Goal: Task Accomplishment & Management: Complete application form

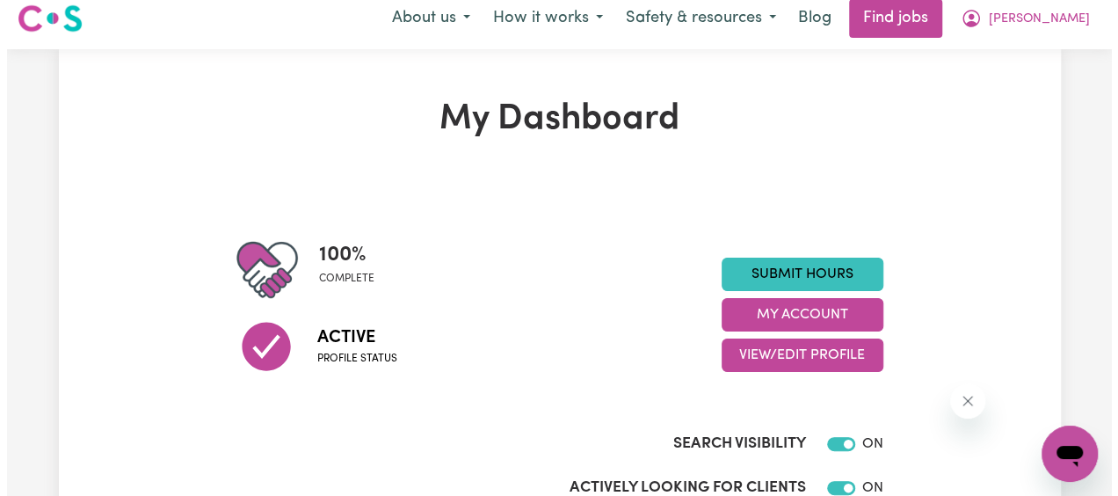
scroll to position [11, 0]
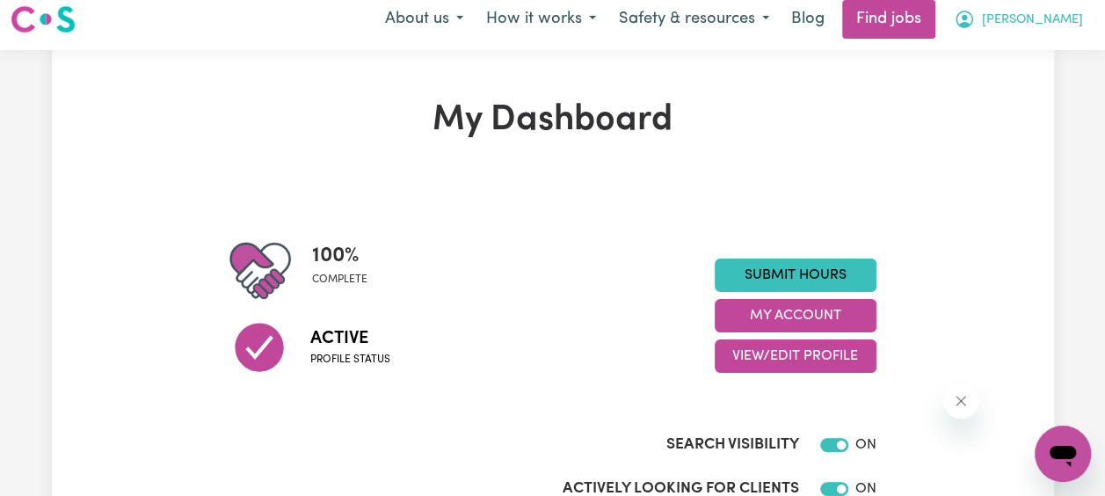
click at [1031, 21] on span "[PERSON_NAME]" at bounding box center [1032, 20] width 101 height 19
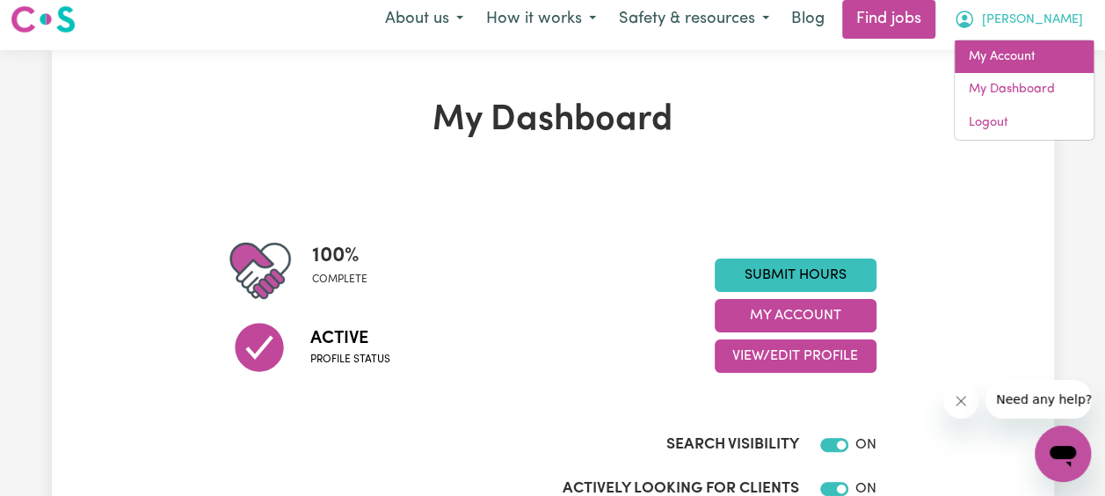
click at [1020, 54] on link "My Account" at bounding box center [1024, 56] width 139 height 33
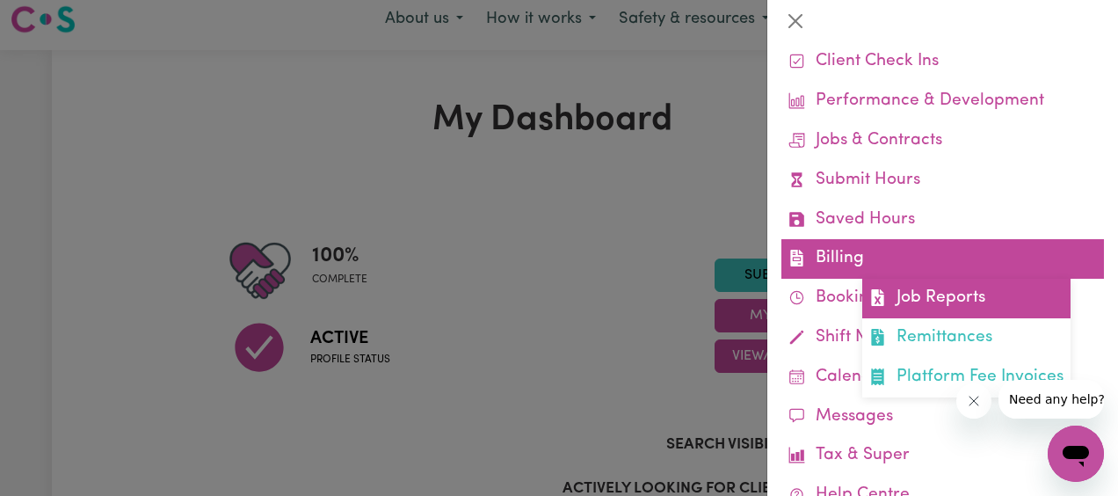
scroll to position [91, 0]
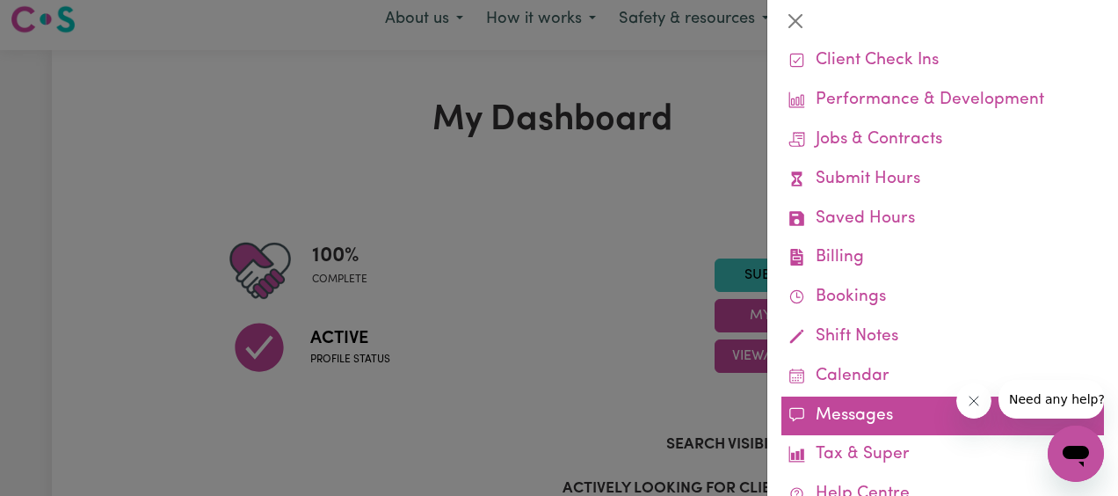
click at [841, 422] on link "Messages" at bounding box center [943, 417] width 323 height 40
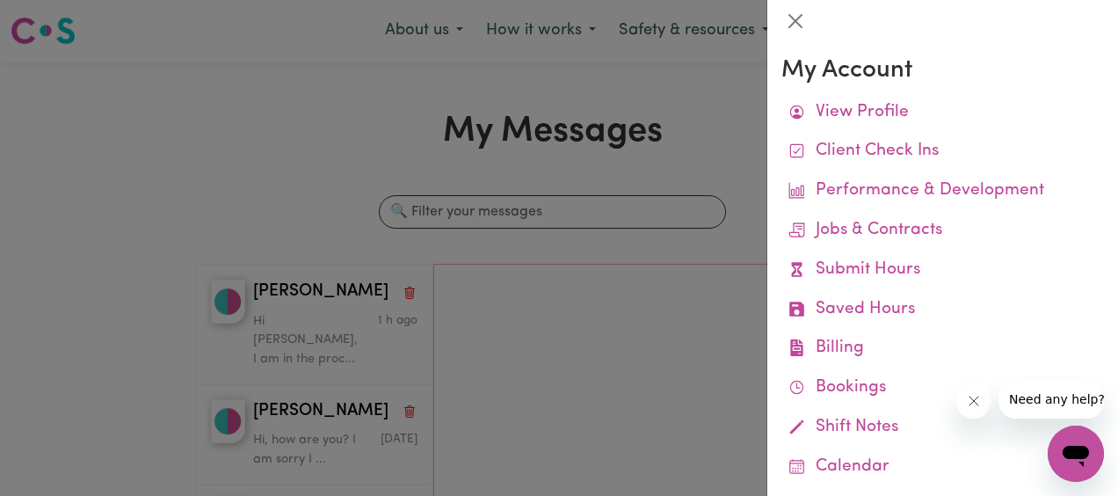
click at [324, 314] on div at bounding box center [559, 248] width 1118 height 496
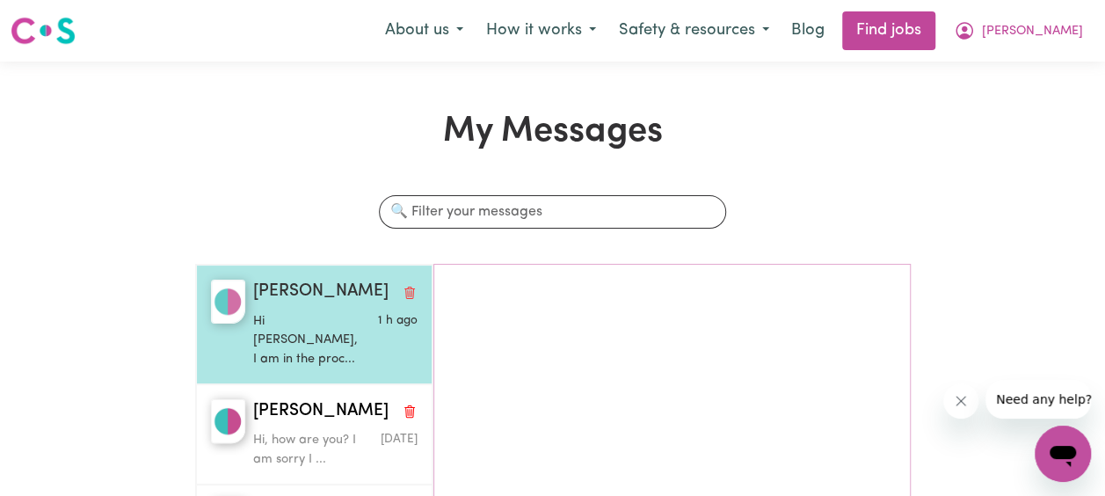
click at [318, 331] on p "Hi Elizabeth, I am in the proc..." at bounding box center [307, 340] width 109 height 57
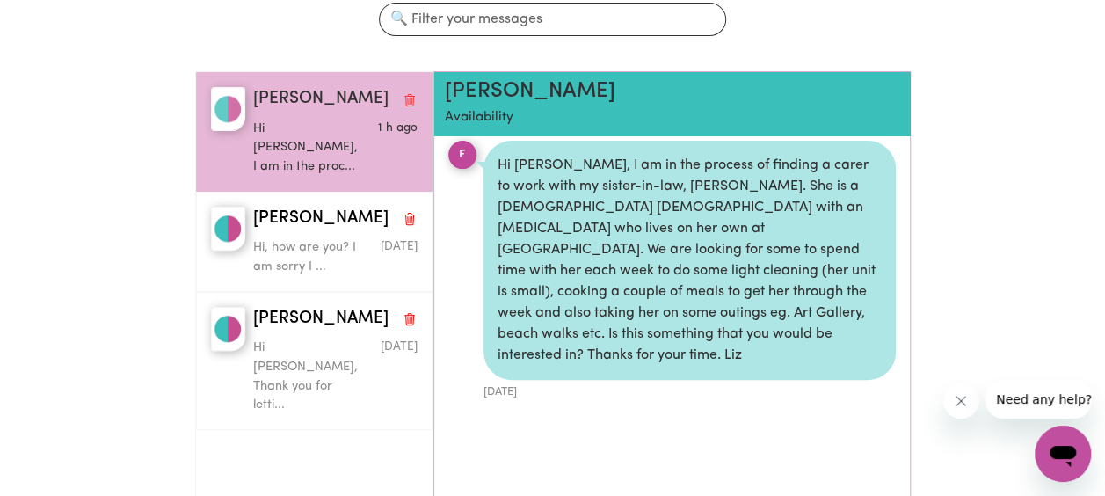
scroll to position [193, 0]
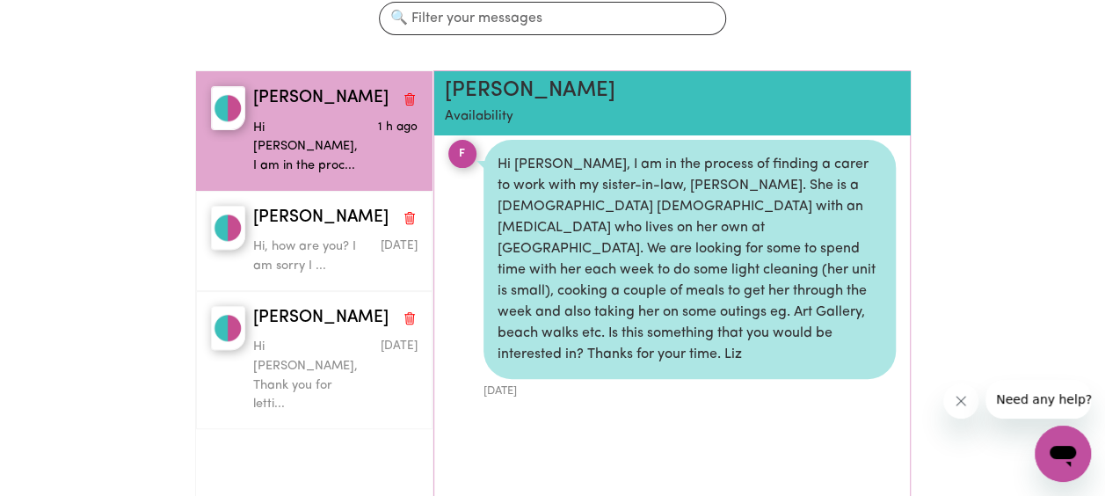
click at [458, 152] on div "F" at bounding box center [462, 154] width 28 height 28
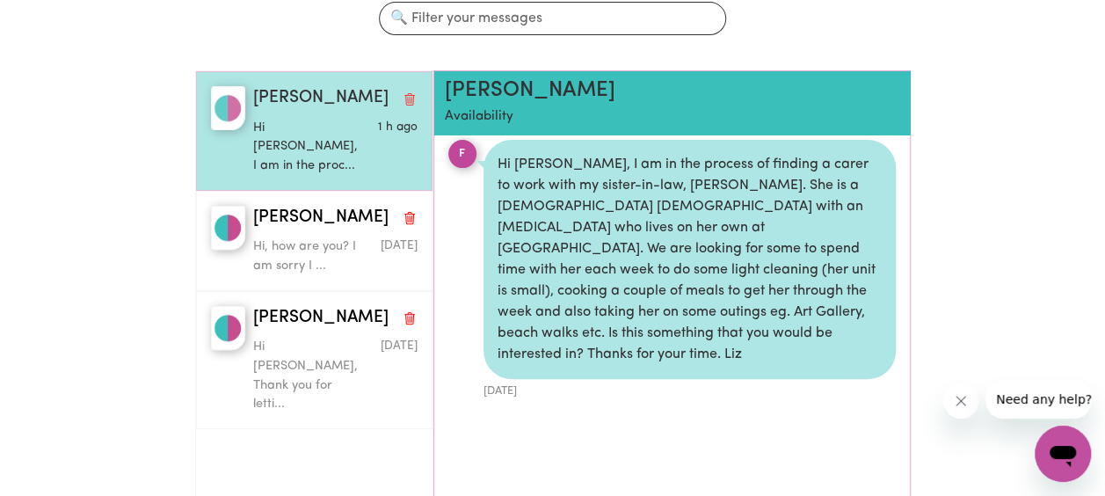
click at [222, 101] on img "button" at bounding box center [228, 108] width 34 height 44
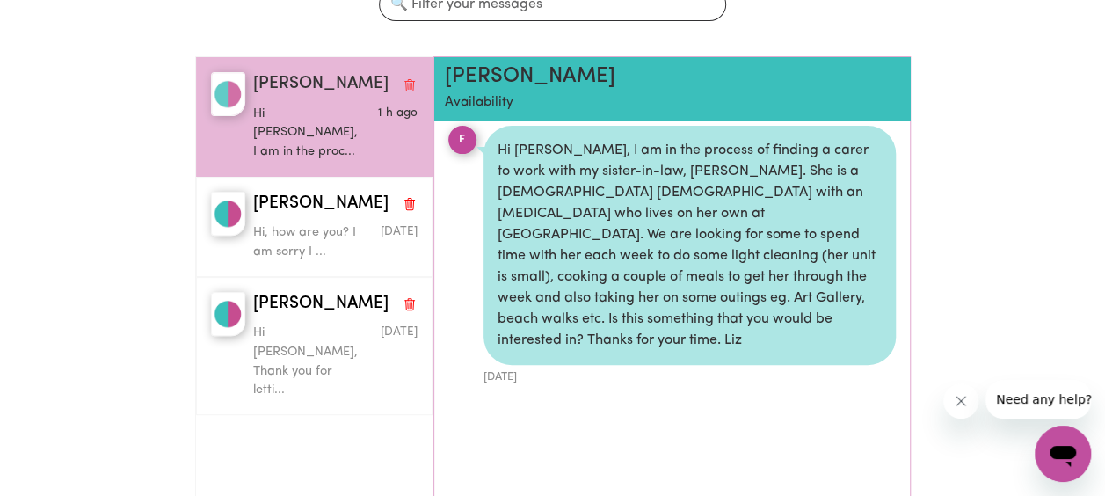
scroll to position [196, 0]
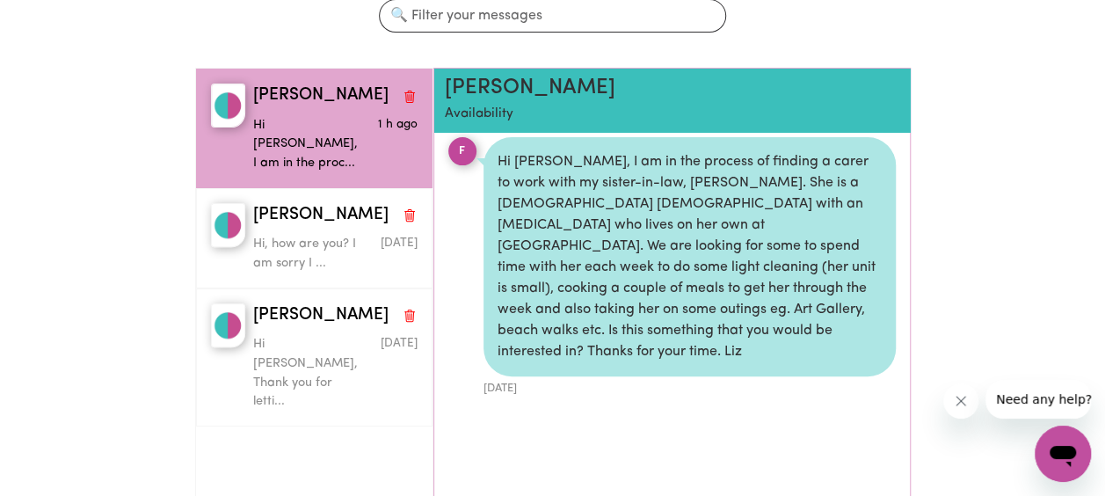
click at [463, 144] on div "F" at bounding box center [462, 151] width 28 height 28
click at [474, 109] on p "Availability" at bounding box center [634, 115] width 379 height 20
click at [515, 87] on h2 "Fiona M" at bounding box center [634, 88] width 379 height 25
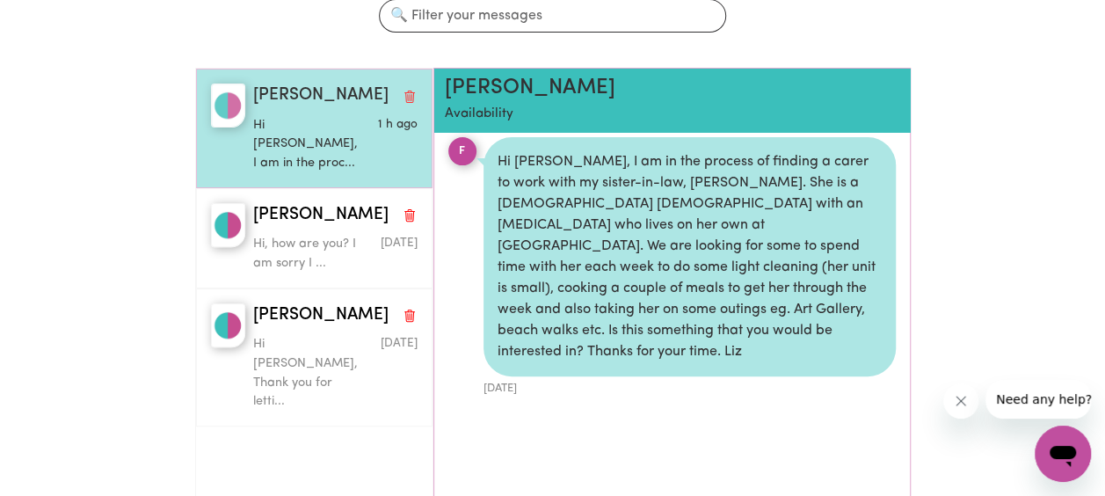
click at [226, 105] on img "button" at bounding box center [228, 106] width 34 height 44
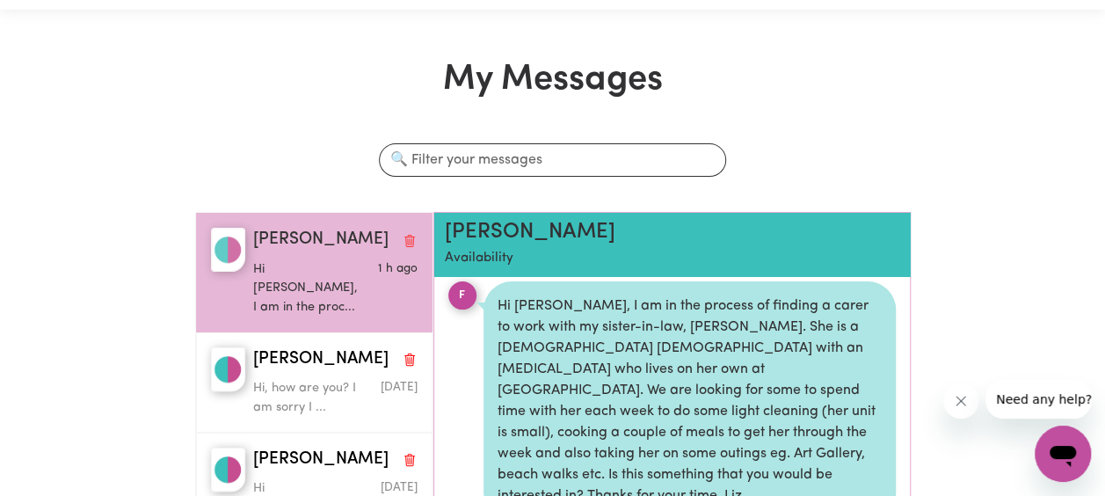
scroll to position [48, 0]
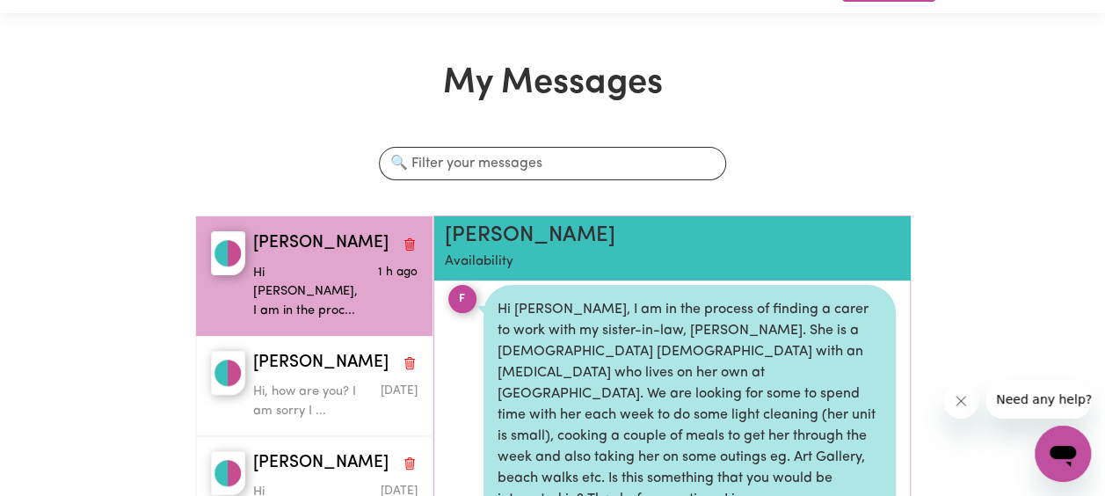
click at [492, 243] on h2 "Fiona M" at bounding box center [634, 235] width 379 height 25
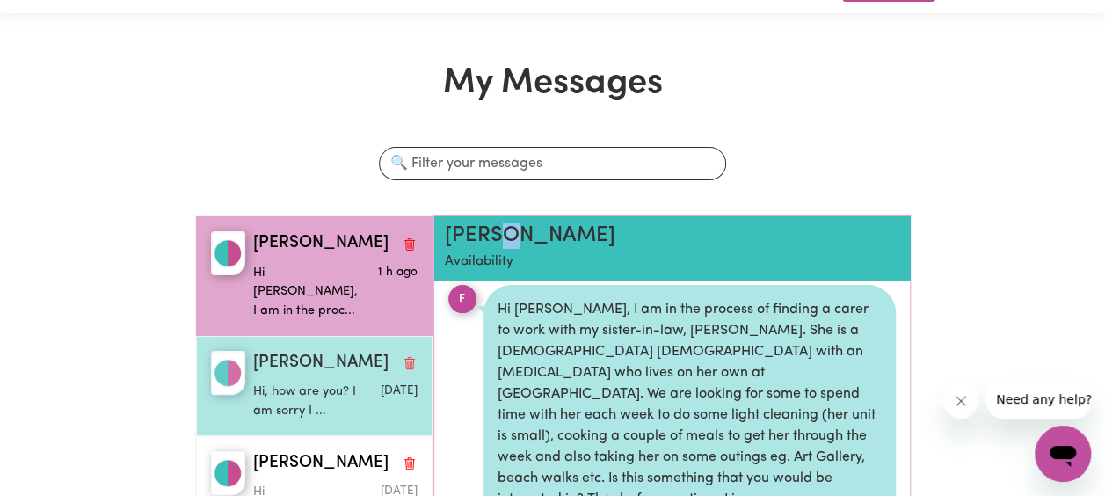
click at [227, 351] on img "button" at bounding box center [228, 373] width 34 height 44
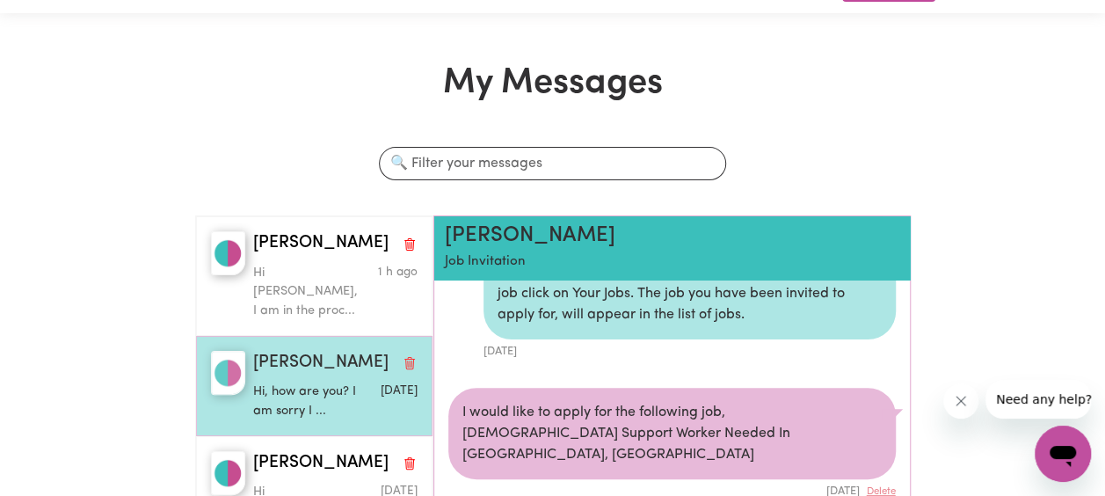
click at [227, 351] on img "button" at bounding box center [228, 373] width 34 height 44
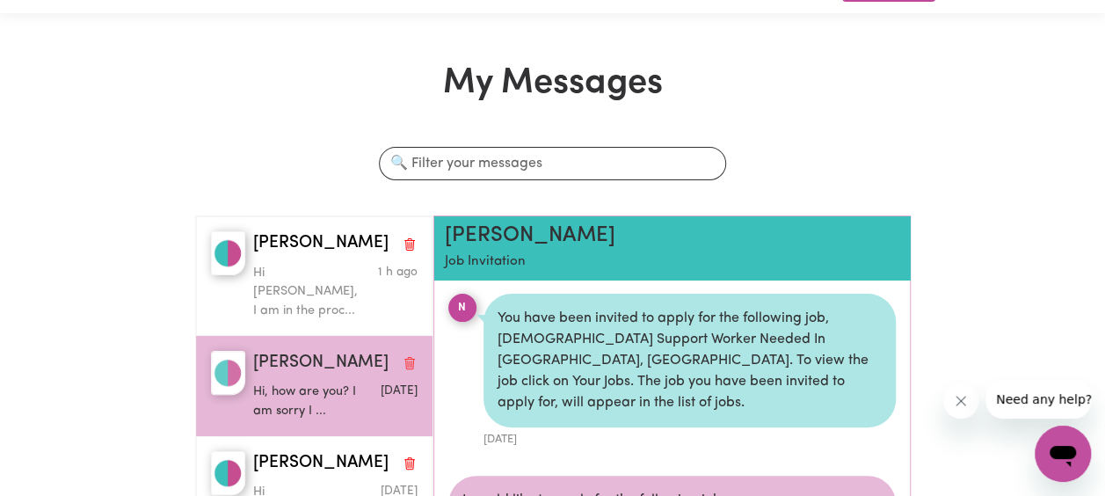
scroll to position [0, 0]
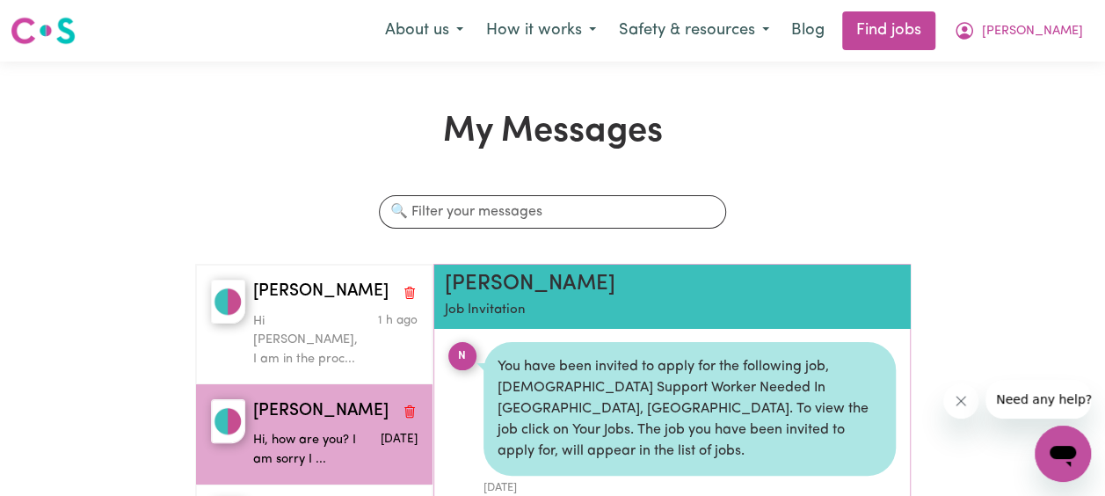
click at [462, 354] on div "N" at bounding box center [462, 356] width 28 height 28
drag, startPoint x: 462, startPoint y: 354, endPoint x: 484, endPoint y: 353, distance: 22.0
click at [484, 353] on div "You have been invited to apply for the following job, Female Support Worker Nee…" at bounding box center [690, 419] width 412 height 154
click at [505, 302] on p "Job Invitation" at bounding box center [634, 311] width 379 height 20
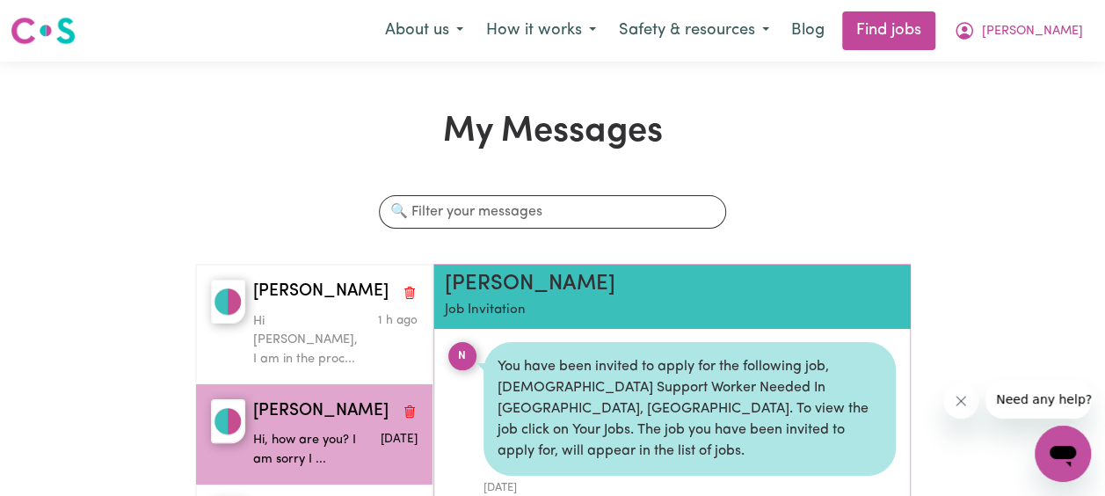
click at [479, 280] on h2 "Nicholas C" at bounding box center [634, 284] width 379 height 25
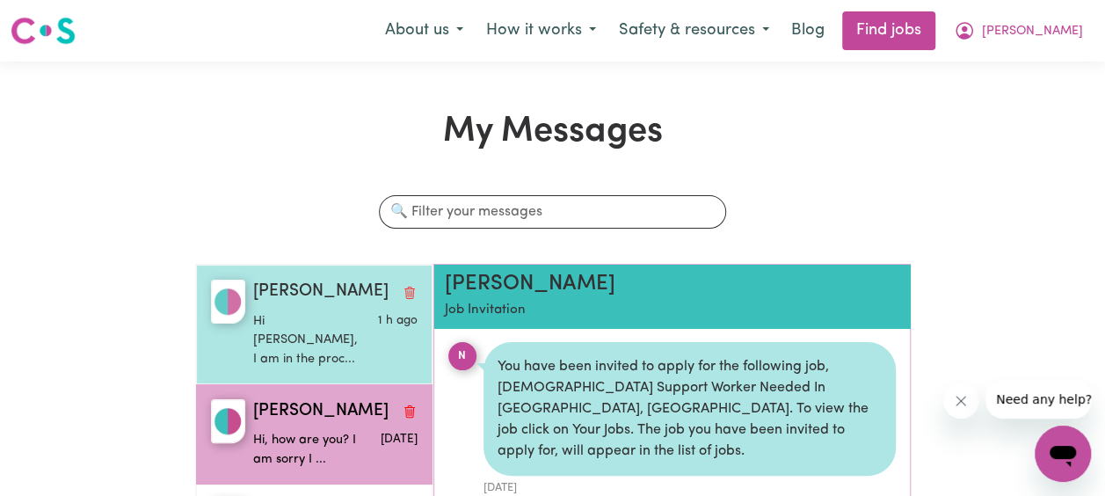
click at [259, 302] on span "Fiona M" at bounding box center [320, 292] width 135 height 25
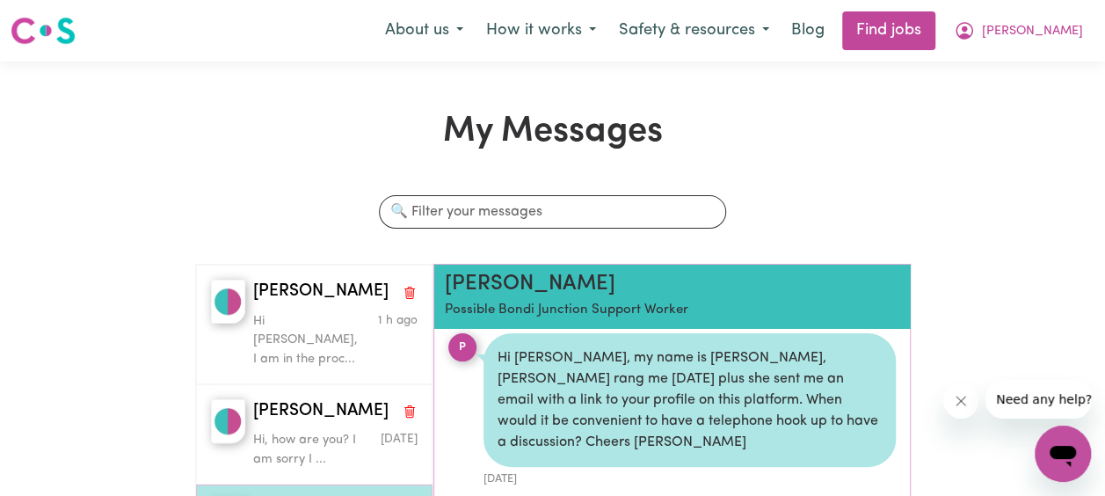
scroll to position [228, 0]
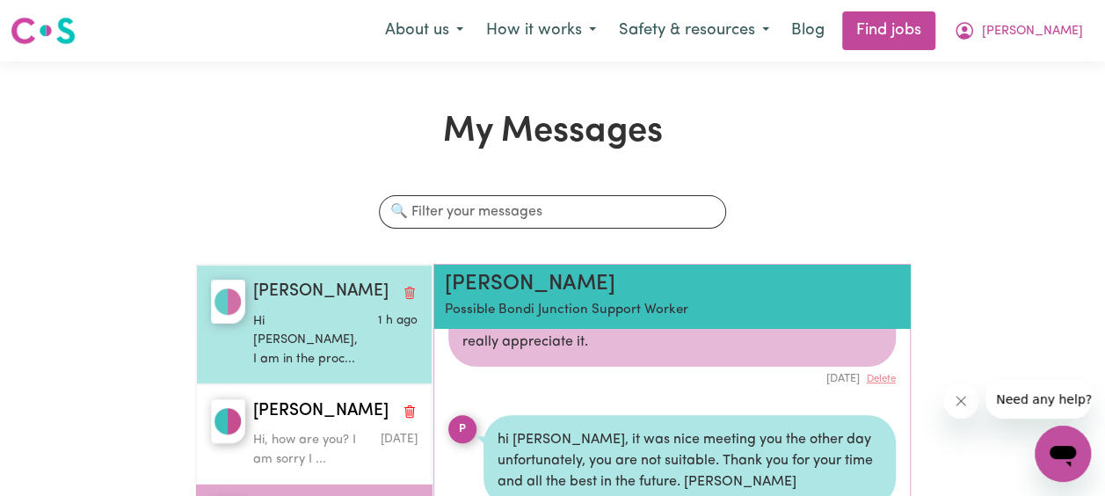
click at [292, 302] on span "Fiona M" at bounding box center [320, 292] width 135 height 25
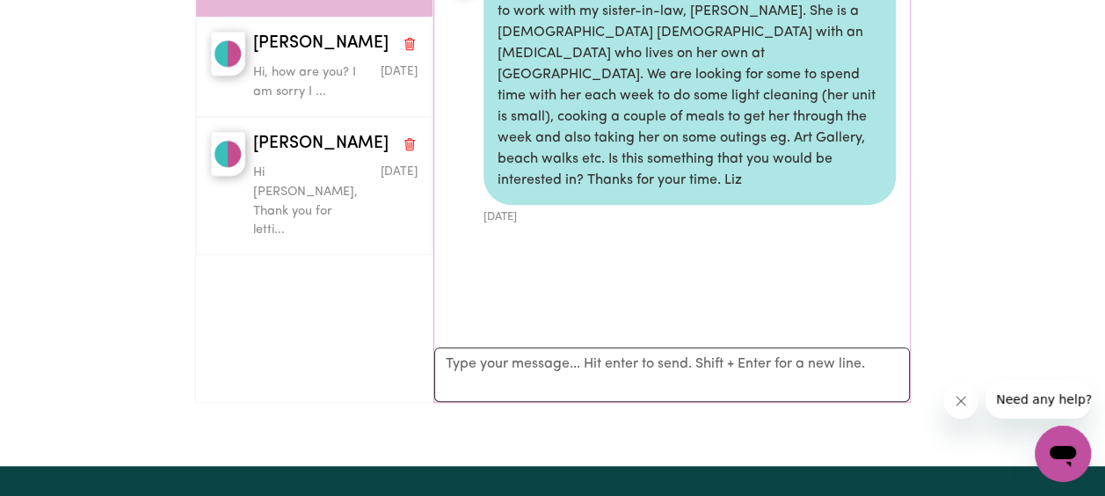
scroll to position [0, 0]
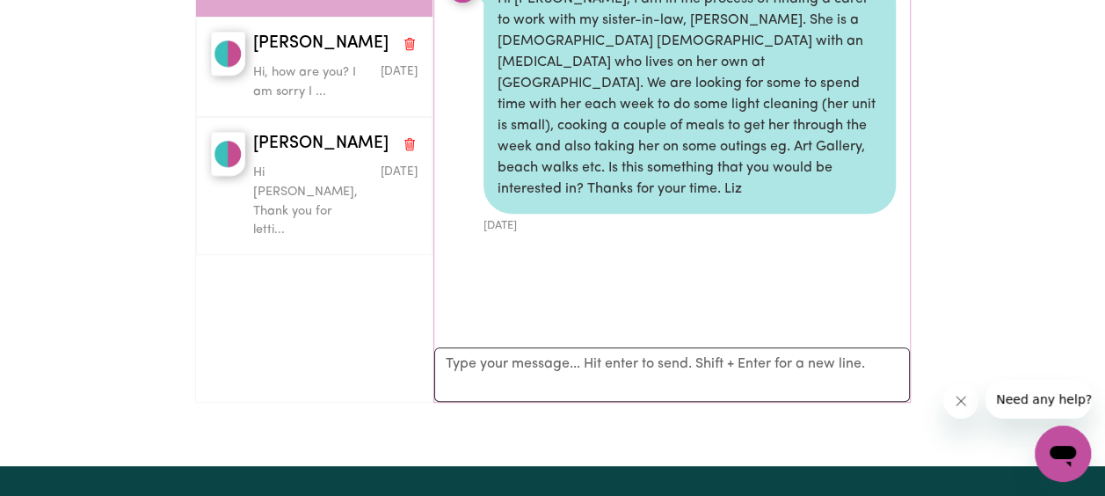
click at [626, 239] on ul "F Hi Elizabeth, I am in the process of finding a carer to work with my sister-i…" at bounding box center [672, 151] width 476 height 383
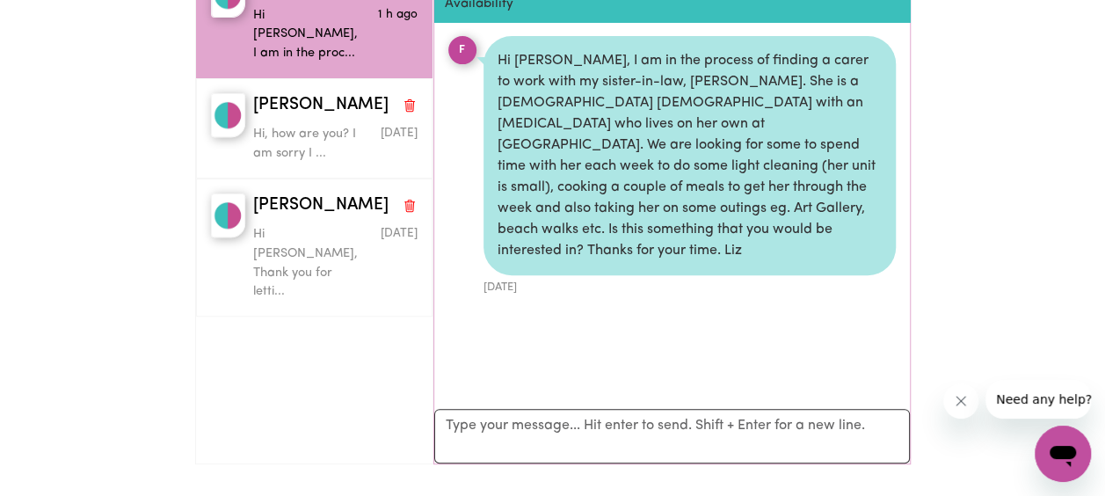
scroll to position [302, 0]
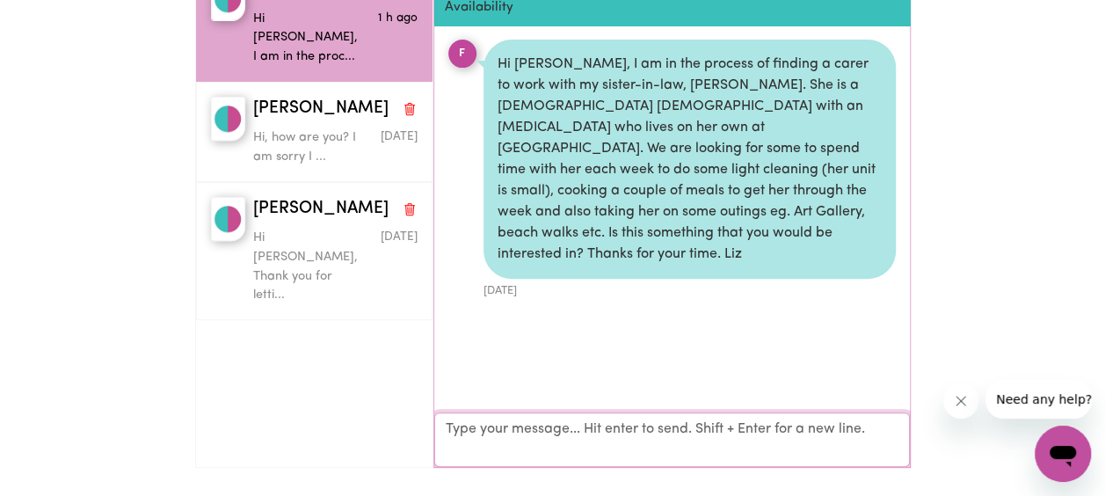
click at [512, 431] on textarea "Your reply" at bounding box center [672, 439] width 476 height 55
paste textarea "Hi Fiona, thank you so much for sending me the message. I would love to help yo…"
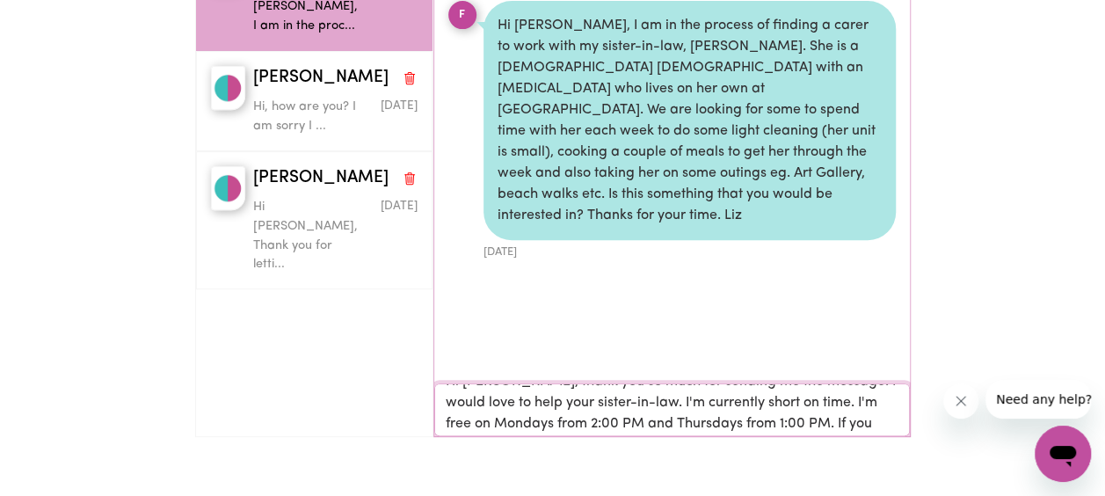
scroll to position [18, 0]
click at [809, 404] on textarea "Hi Fiona, thank you so much for sending me the message. I would love to help yo…" at bounding box center [672, 409] width 476 height 53
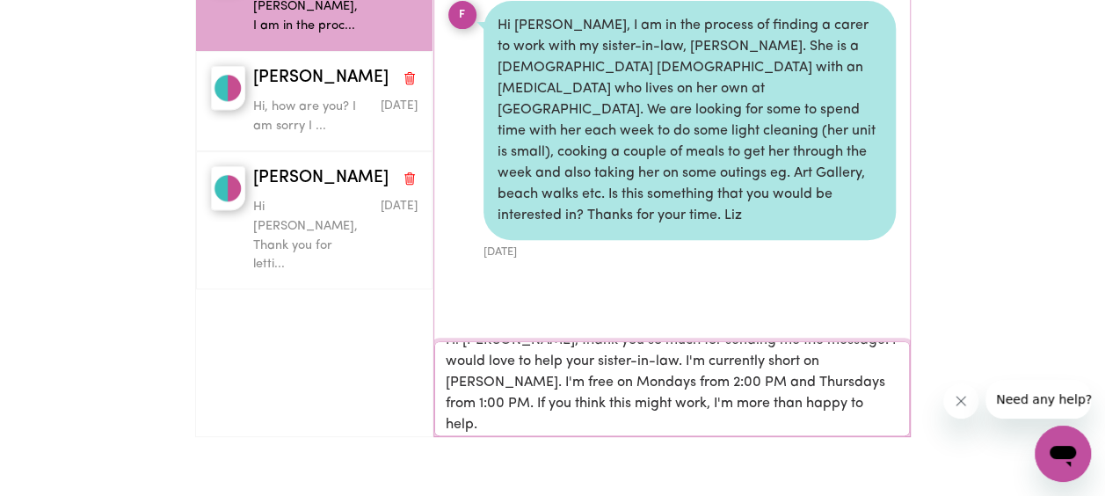
scroll to position [1, 0]
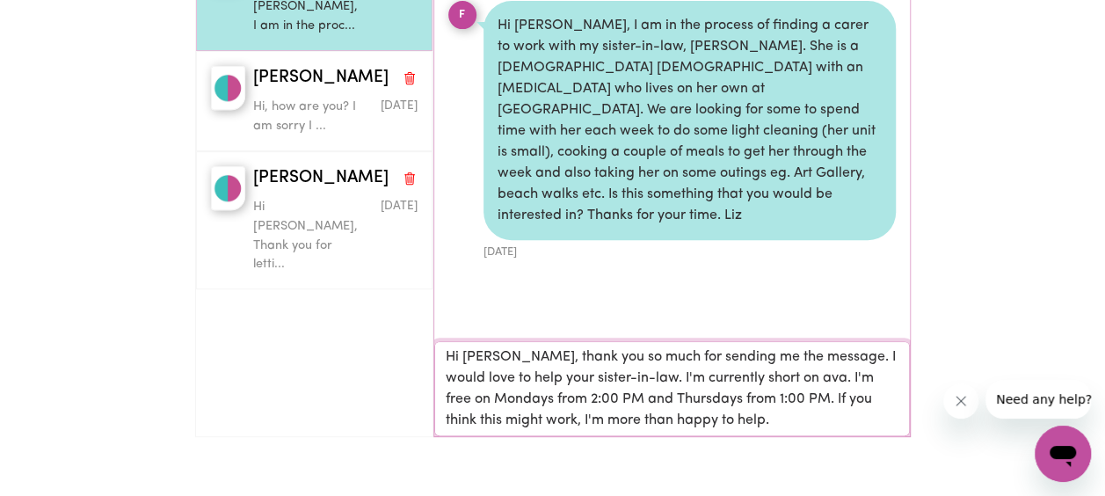
type textarea "Hi Fiona, thank you so much for sending me the message. I would love to help yo…"
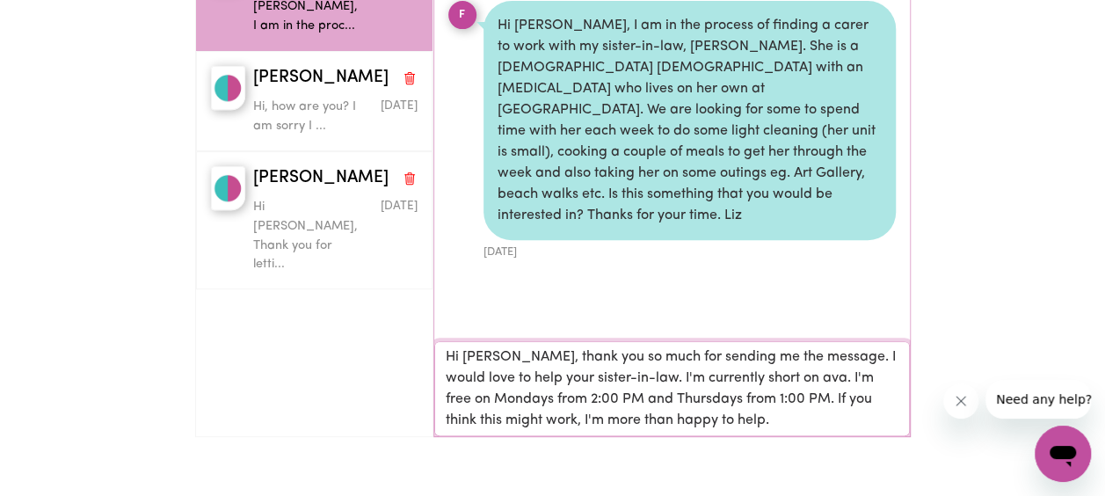
scroll to position [0, 0]
drag, startPoint x: 785, startPoint y: 428, endPoint x: 407, endPoint y: 348, distance: 386.5
click at [407, 348] on div "Fiona M Hi Elizabeth, I am in the proc... 1 h ago Nicholas C Hi, how are you? I…" at bounding box center [553, 191] width 716 height 521
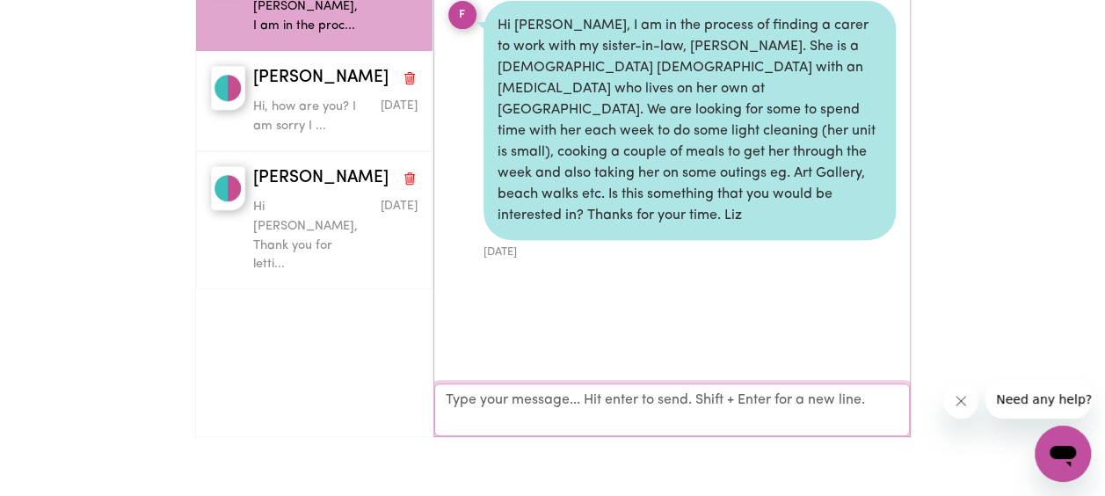
paste textarea "Hi Fiona, thank you so much for sending me the message. I'd love to help your s…"
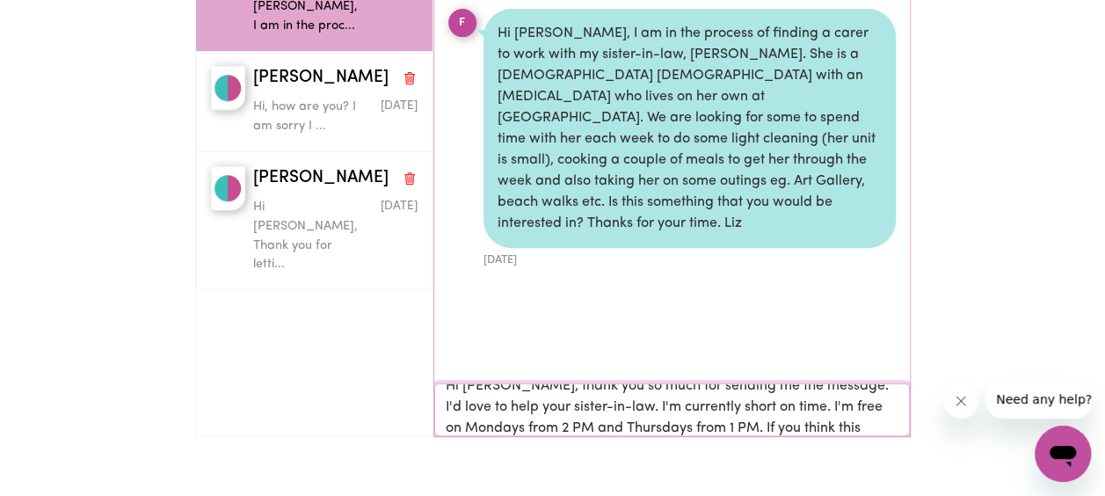
scroll to position [16, 0]
click at [779, 406] on textarea "Hi Fiona, thank you so much for sending me the message. I'd love to help your s…" at bounding box center [672, 409] width 476 height 53
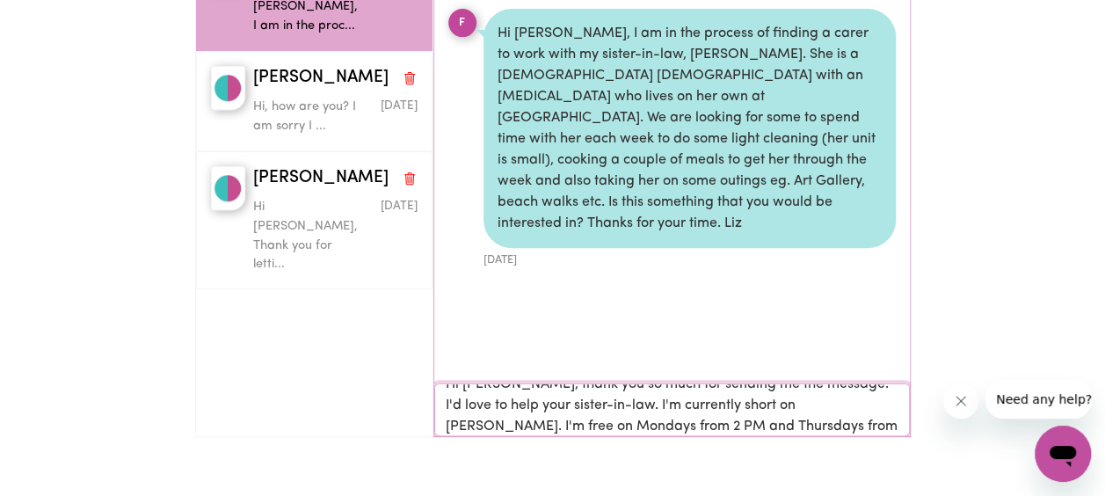
scroll to position [1, 0]
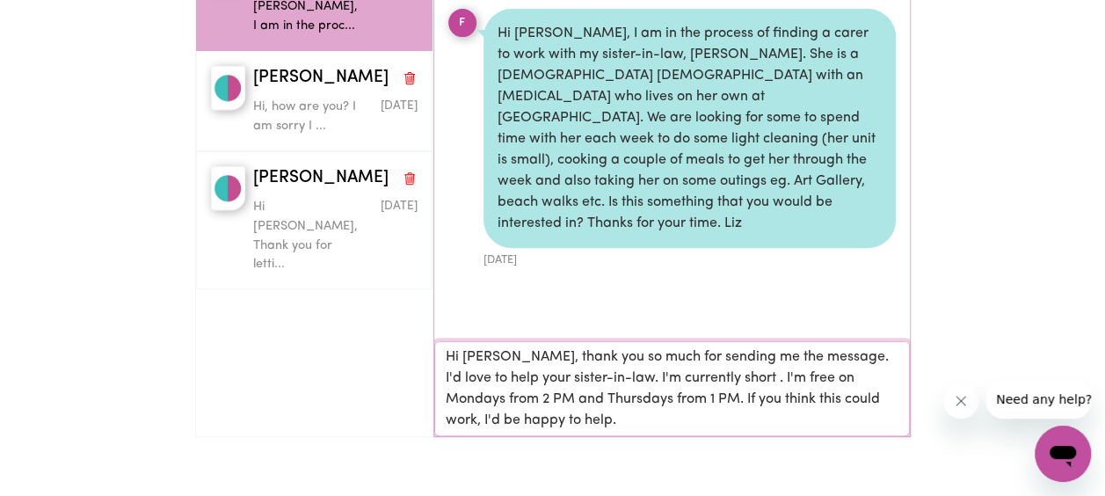
click at [594, 418] on textarea "Hi Fiona, thank you so much for sending me the message. I'd love to help your s…" at bounding box center [672, 388] width 476 height 95
paste textarea "Let me know what you think."
paste textarea "availability"
click at [816, 361] on textarea "Hi Fiona, thank you so much for sending me the message. I'd love to help your s…" at bounding box center [672, 388] width 476 height 95
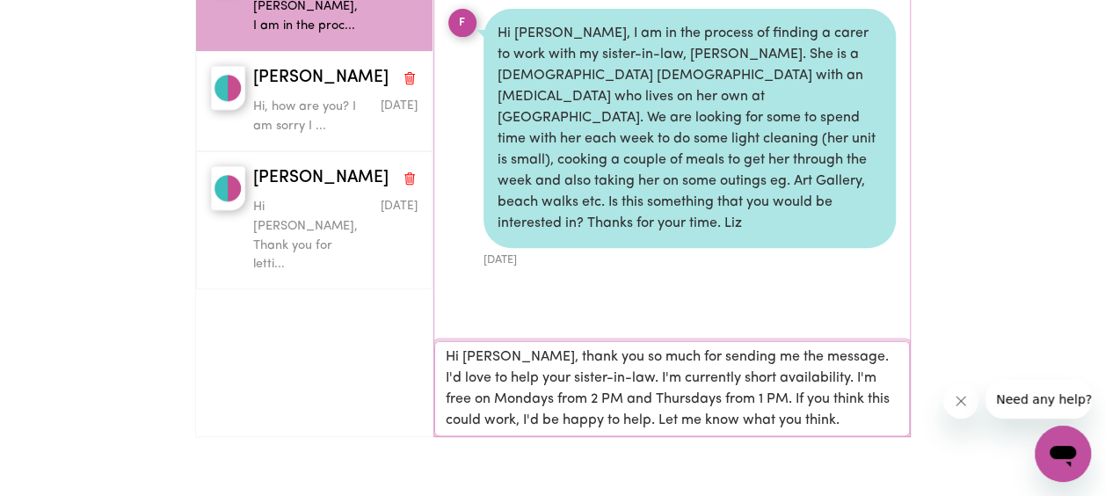
type textarea "Hi Fiona, thank you so much for sending me the message. I'd love to help your s…"
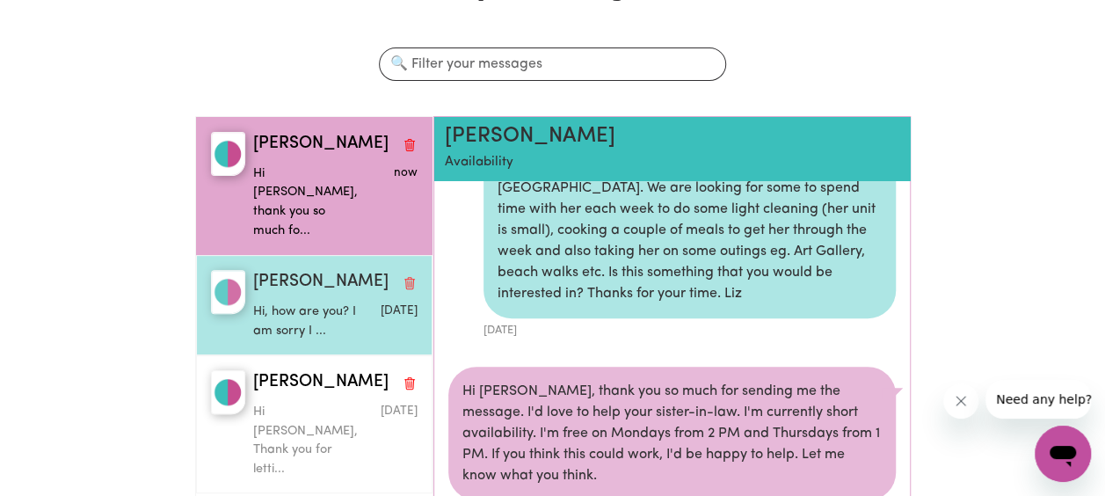
scroll to position [147, 0]
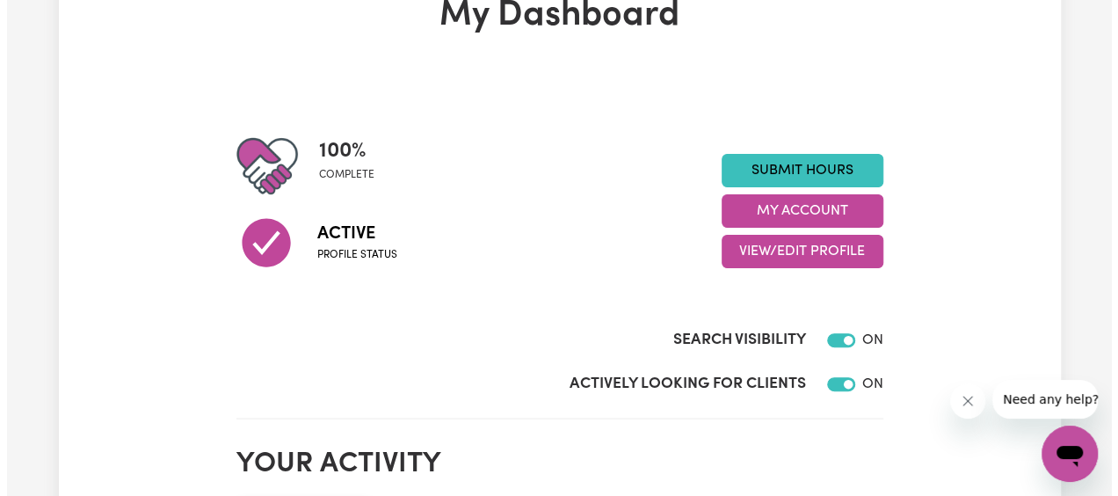
scroll to position [117, 0]
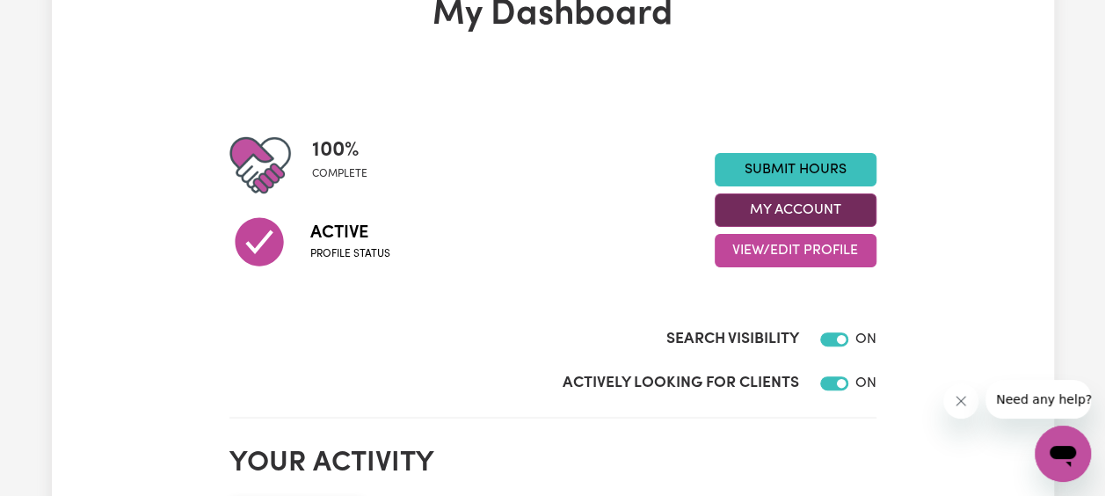
click at [811, 208] on button "My Account" at bounding box center [796, 209] width 162 height 33
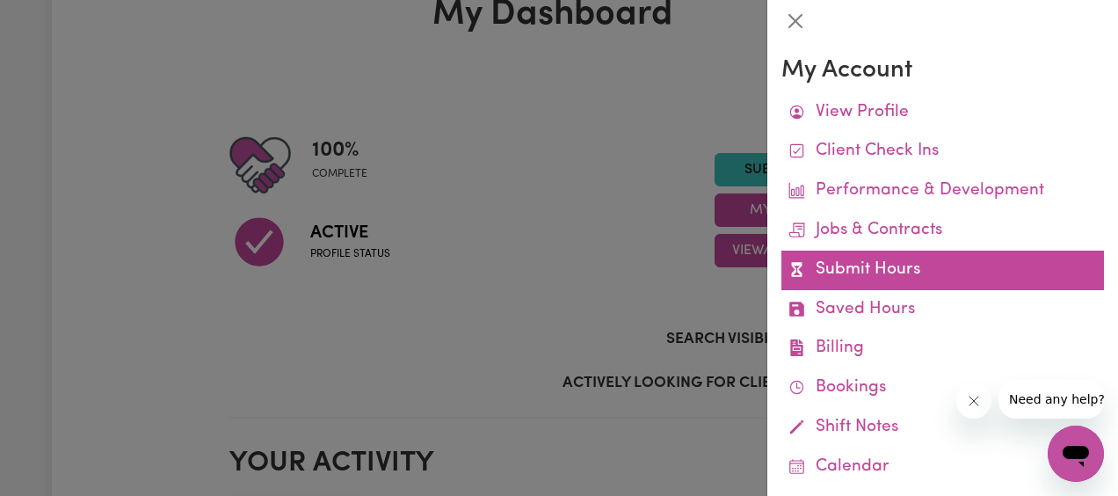
click at [874, 279] on link "Submit Hours" at bounding box center [943, 271] width 323 height 40
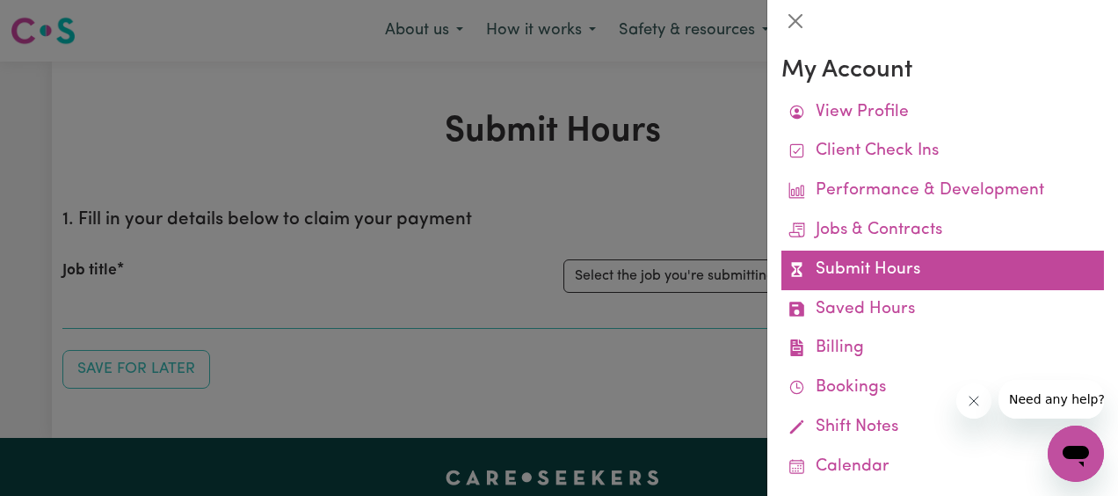
click at [877, 276] on link "Submit Hours" at bounding box center [943, 271] width 323 height 40
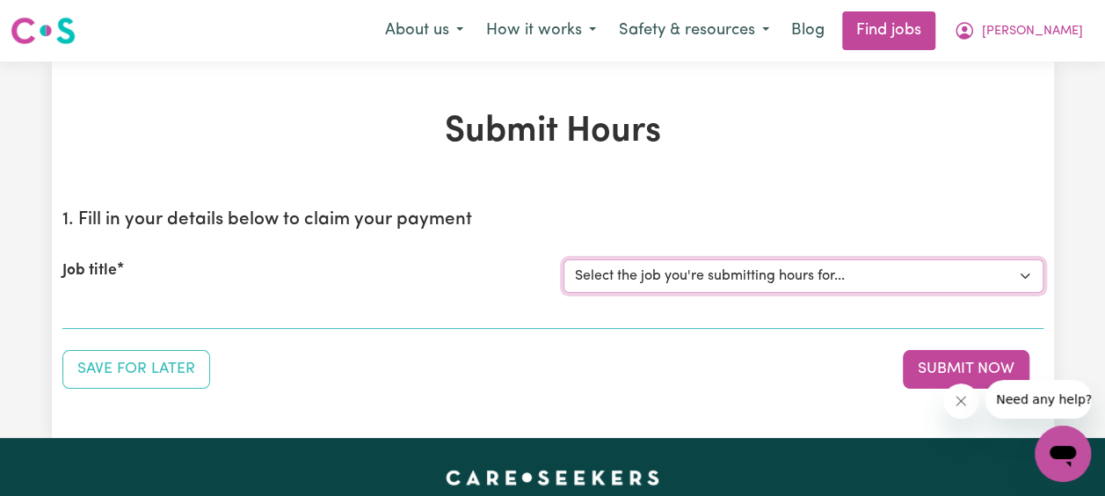
click at [1024, 268] on select "Select the job you're submitting hours for... [[PERSON_NAME] Family] [DEMOGRAPH…" at bounding box center [804, 275] width 480 height 33
select select "14363"
click at [564, 259] on select "Select the job you're submitting hours for... [[PERSON_NAME] Family] [DEMOGRAPH…" at bounding box center [804, 275] width 480 height 33
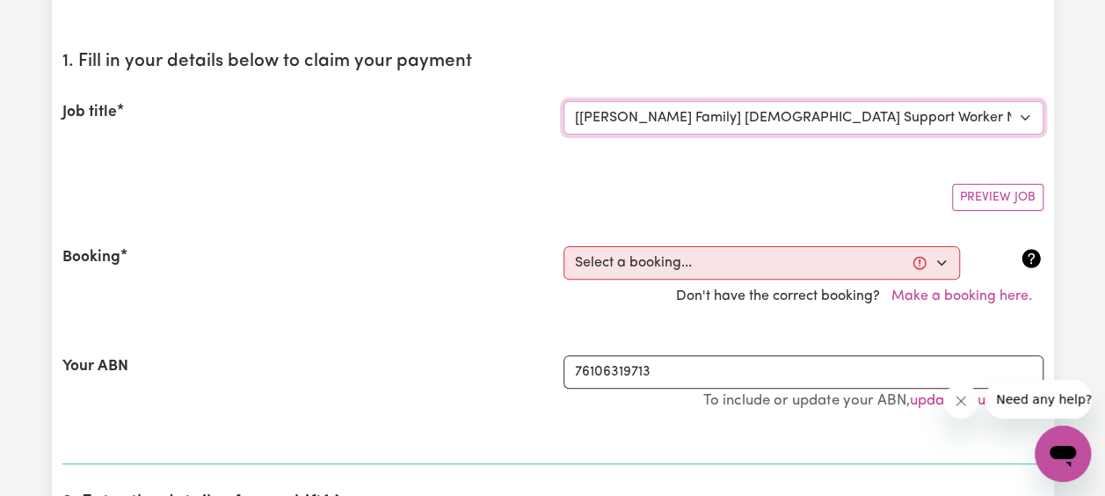
scroll to position [163, 0]
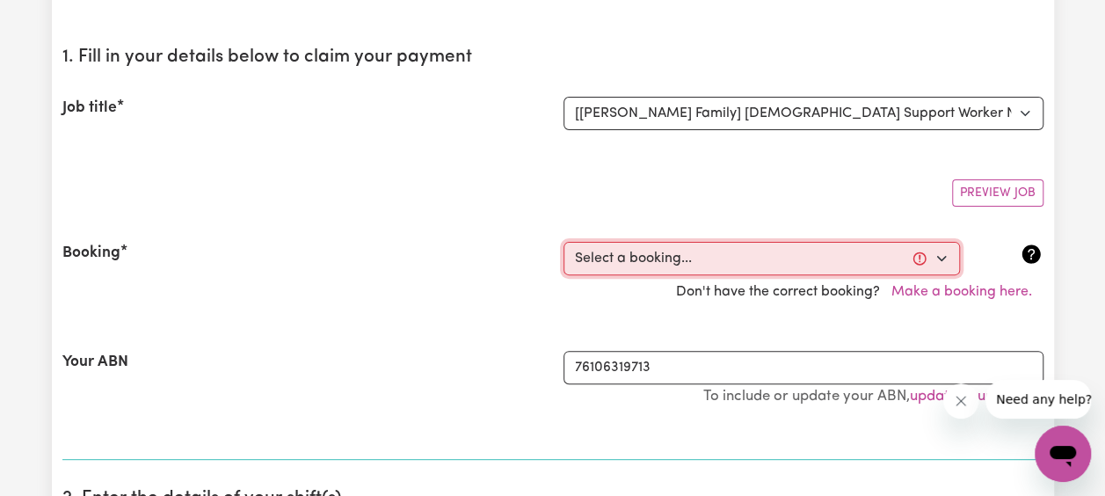
click at [946, 255] on select "Select a booking... [DATE] 04:00pm to 06:00pm (RECURRING) [DATE] 04:00pm to 06:…" at bounding box center [762, 258] width 397 height 33
click at [943, 257] on select "Select a booking... [DATE] 04:00pm to 06:00pm (RECURRING) [DATE] 04:00pm to 06:…" at bounding box center [762, 258] width 397 height 33
click at [453, 224] on div "Booking Select a booking... [DATE] 04:00pm to 06:00pm (RECURRING) [DATE] 04:00p…" at bounding box center [552, 275] width 981 height 109
click at [938, 260] on select "Select a booking... [DATE] 04:00pm to 06:00pm (RECURRING) [DATE] 04:00pm to 06:…" at bounding box center [762, 258] width 397 height 33
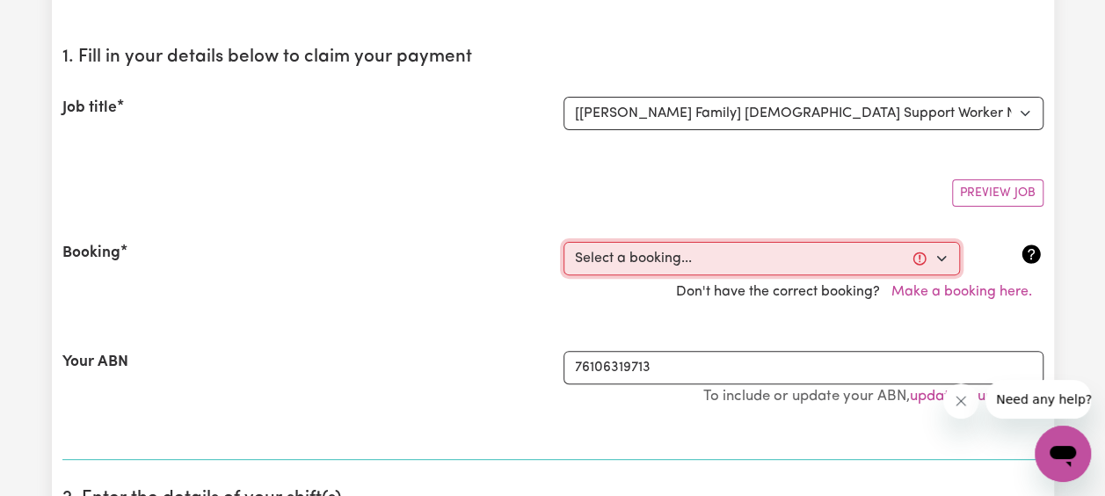
click at [920, 257] on select "Select a booking... [DATE] 04:00pm to 06:00pm (RECURRING) [DATE] 04:00pm to 06:…" at bounding box center [762, 258] width 397 height 33
select select "349969"
click at [564, 242] on select "Select a booking... [DATE] 04:00pm to 06:00pm (RECURRING) [DATE] 04:00pm to 06:…" at bounding box center [762, 258] width 397 height 33
type input "[DATE]"
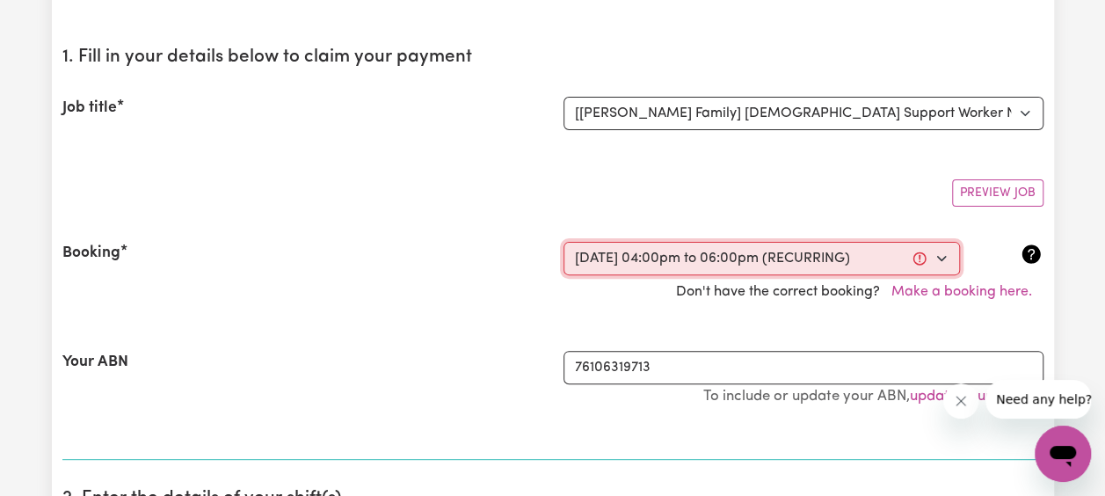
type input "9"
type input "2025"
type input "16:00"
type input "4"
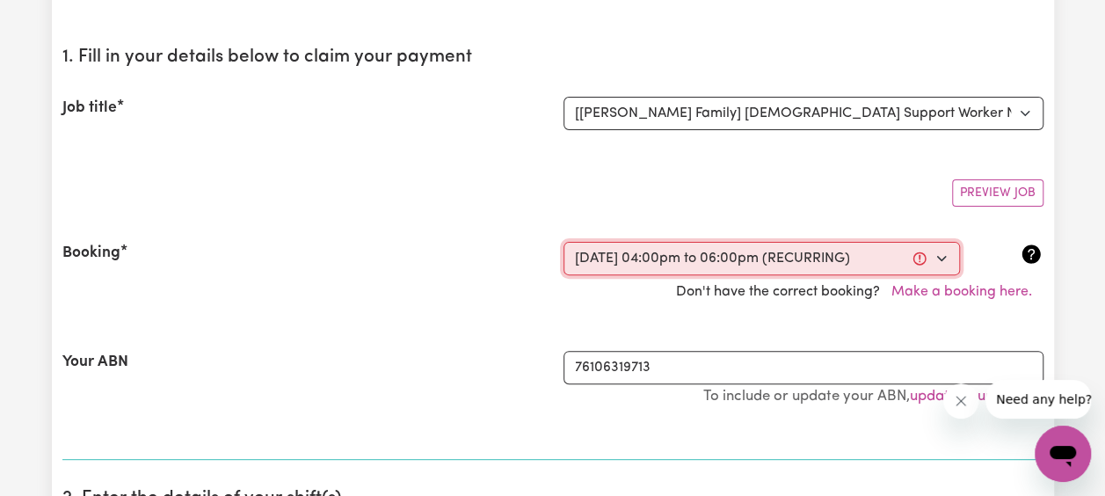
type input "0"
select select "pm"
type input "18:00"
type input "6"
type input "0"
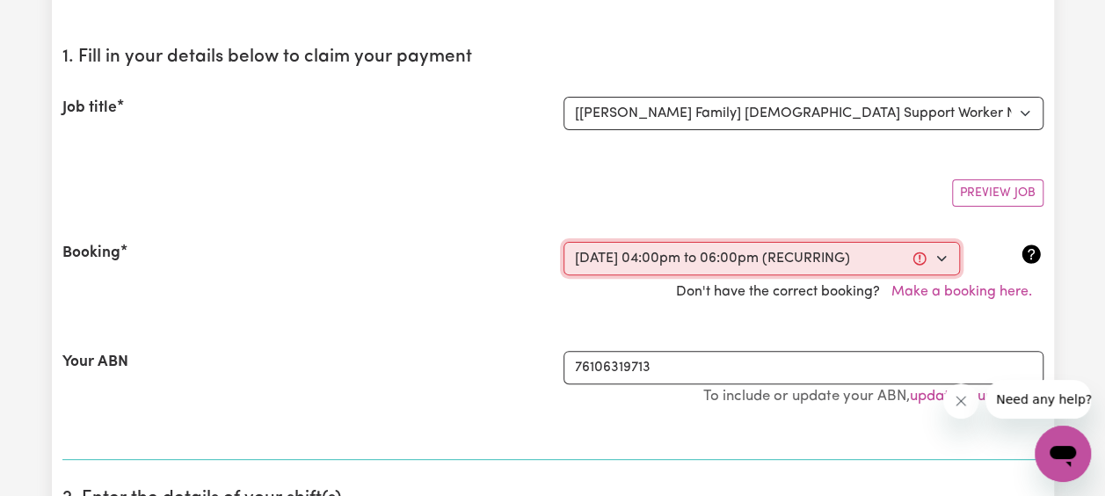
select select "pm"
select select "45-Weekday"
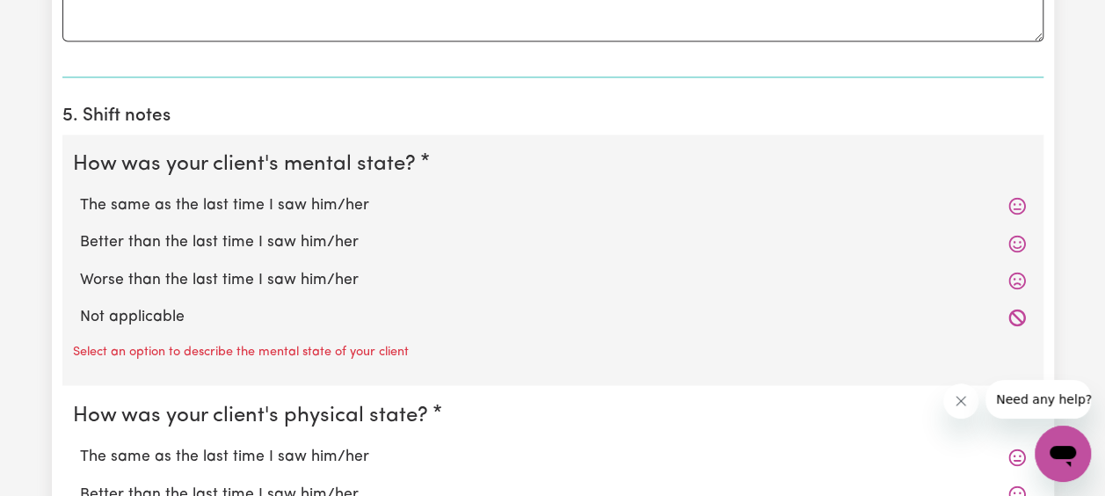
scroll to position [1292, 0]
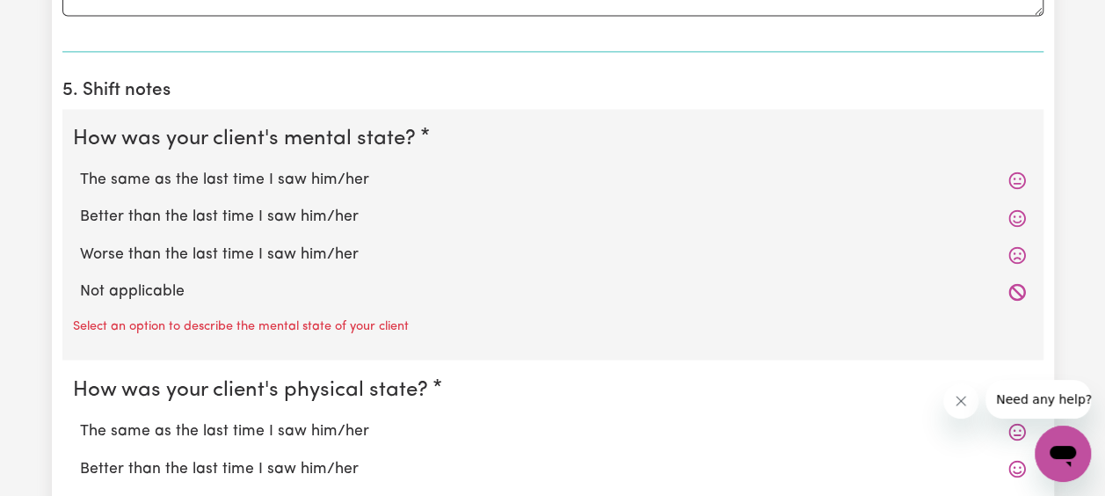
click at [259, 163] on div "The same as the last time I saw him/her" at bounding box center [553, 180] width 960 height 37
click at [256, 175] on label "The same as the last time I saw him/her" at bounding box center [553, 180] width 946 height 23
click at [80, 169] on input "The same as the last time I saw him/her" at bounding box center [79, 168] width 1 height 1
radio input "true"
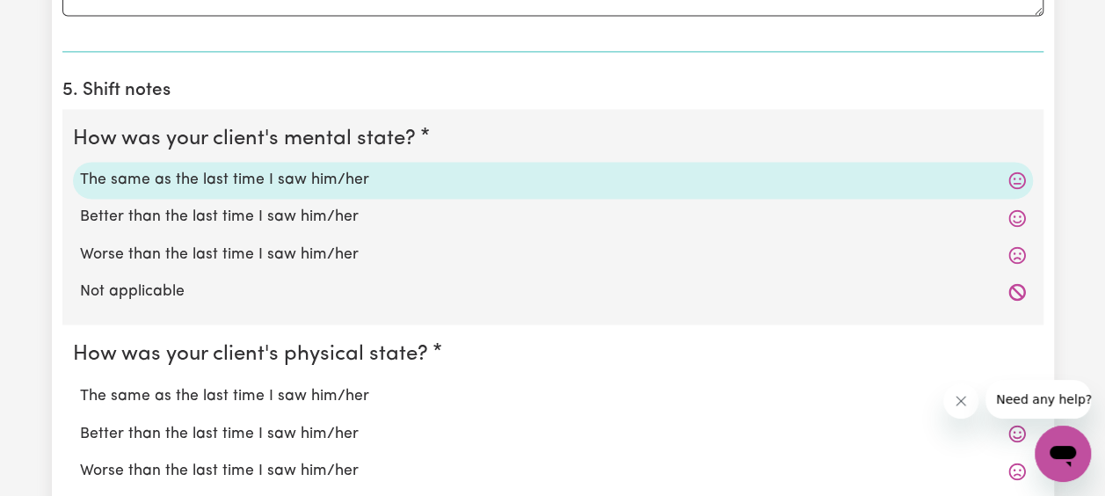
click at [230, 397] on label "The same as the last time I saw him/her" at bounding box center [553, 395] width 946 height 23
click at [80, 384] on input "The same as the last time I saw him/her" at bounding box center [79, 383] width 1 height 1
radio input "true"
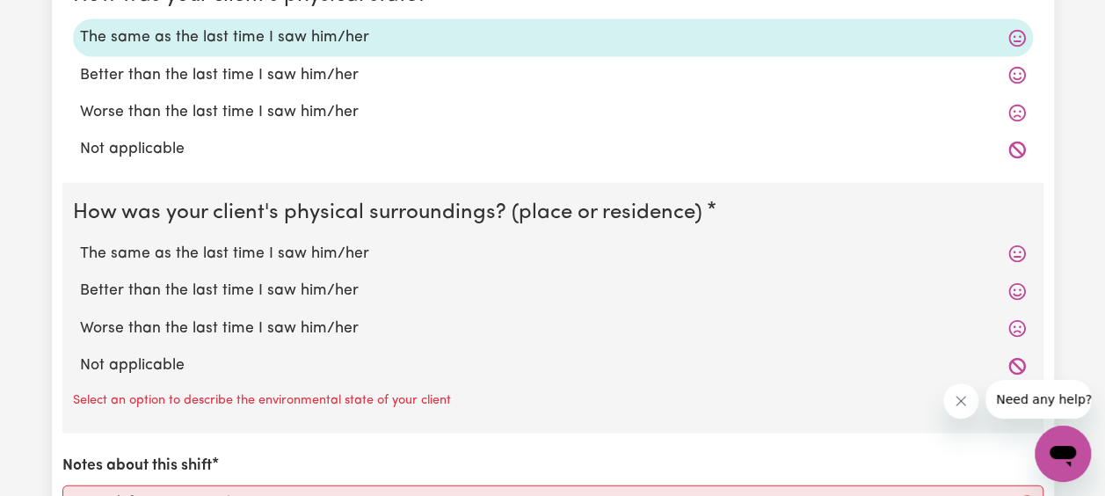
scroll to position [1651, 0]
click at [348, 245] on label "The same as the last time I saw him/her" at bounding box center [553, 252] width 946 height 23
click at [80, 241] on input "The same as the last time I saw him/her" at bounding box center [79, 240] width 1 height 1
radio input "true"
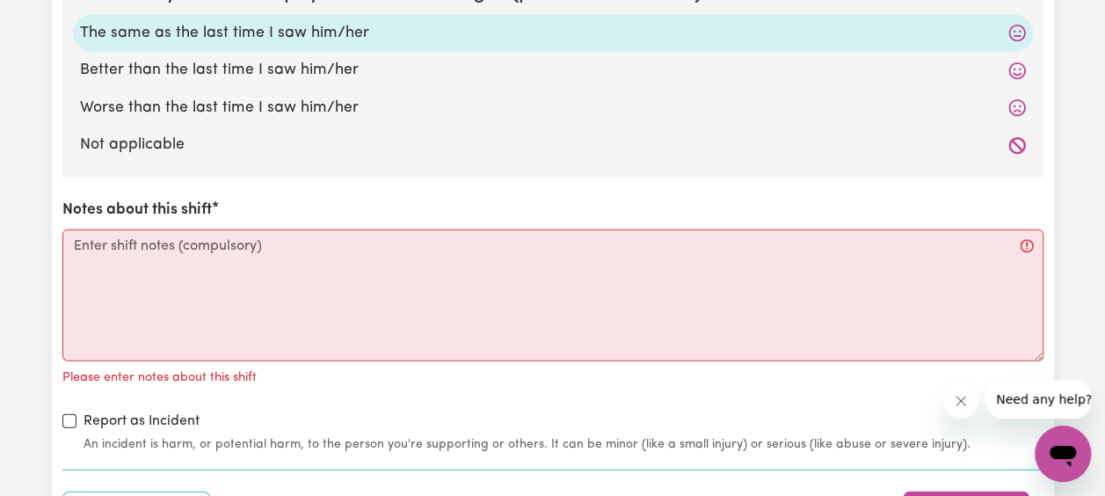
scroll to position [1871, 0]
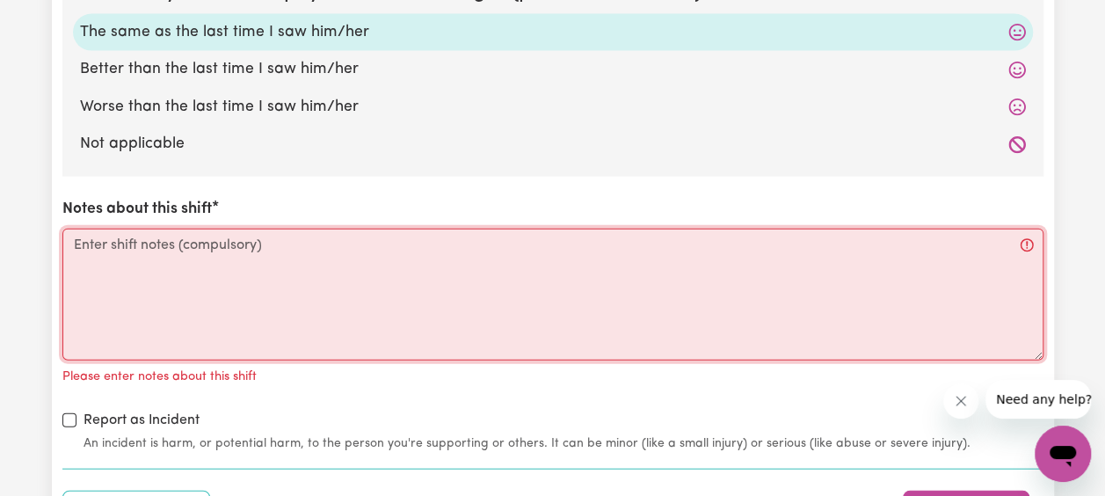
click at [234, 298] on textarea "Notes about this shift" at bounding box center [552, 295] width 981 height 132
paste textarea "[PERSON_NAME] was doing great [DATE], we practiced brushing his teeth and eatin…"
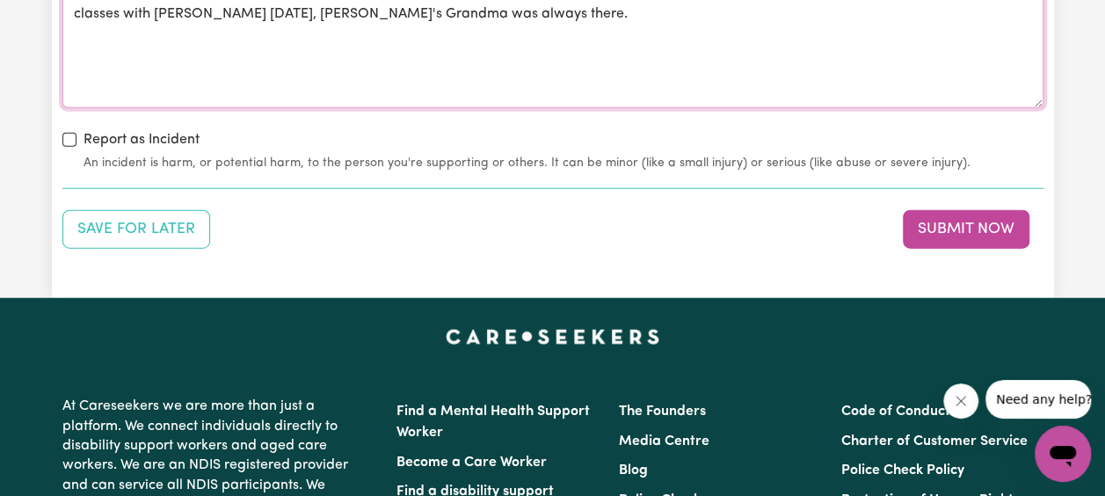
scroll to position [2135, 0]
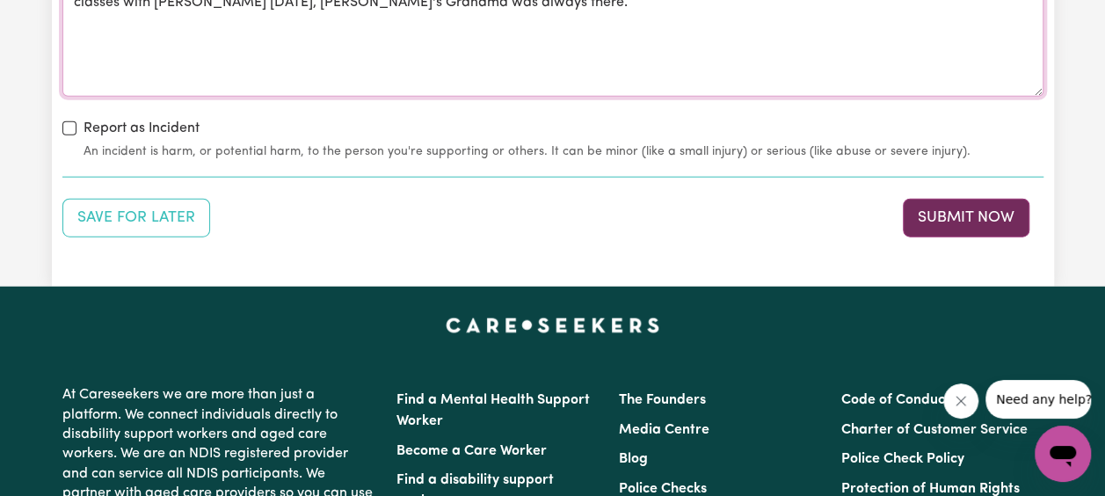
type textarea "[PERSON_NAME] was doing great [DATE], we practiced brushing his teeth and eatin…"
click at [976, 208] on button "Submit Now" at bounding box center [966, 218] width 127 height 39
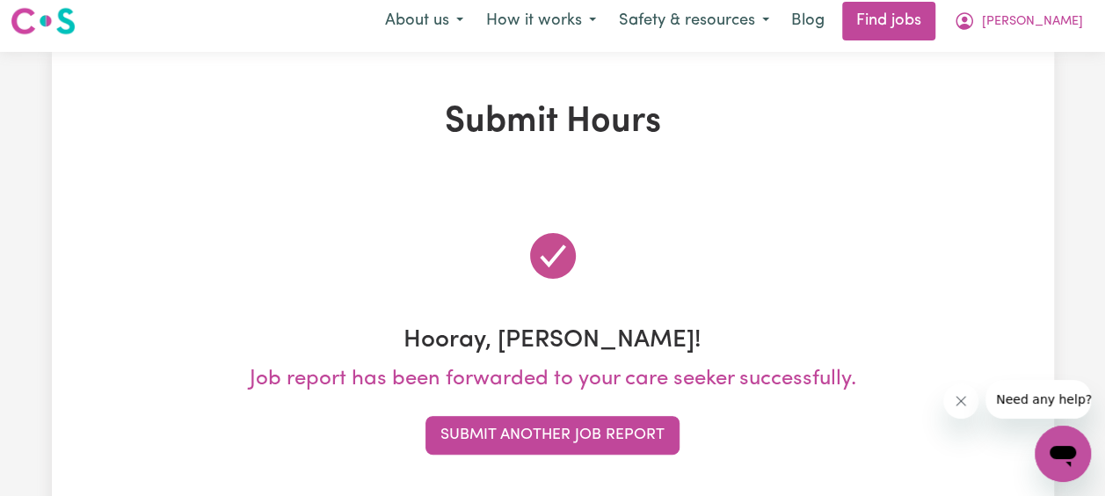
scroll to position [0, 0]
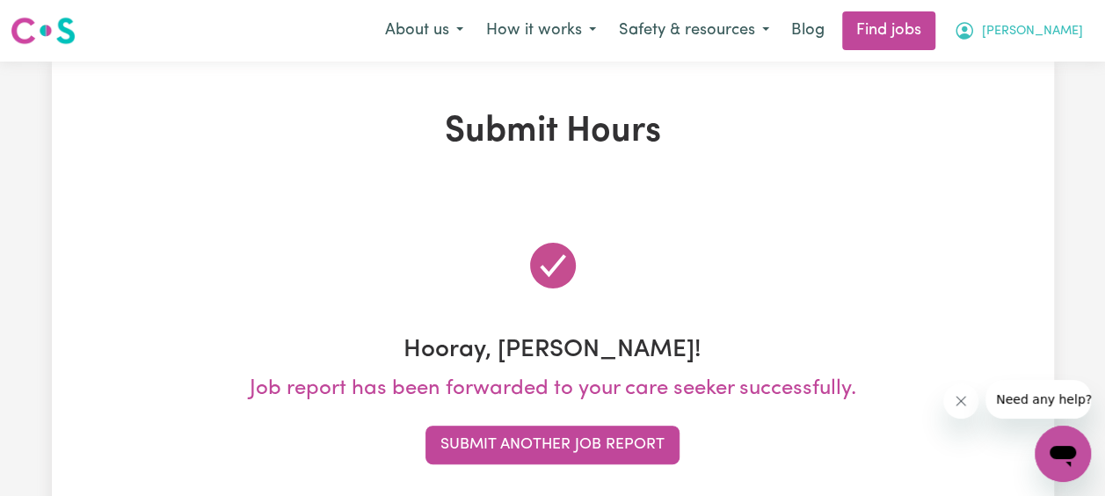
click at [1024, 30] on span "[PERSON_NAME]" at bounding box center [1032, 31] width 101 height 19
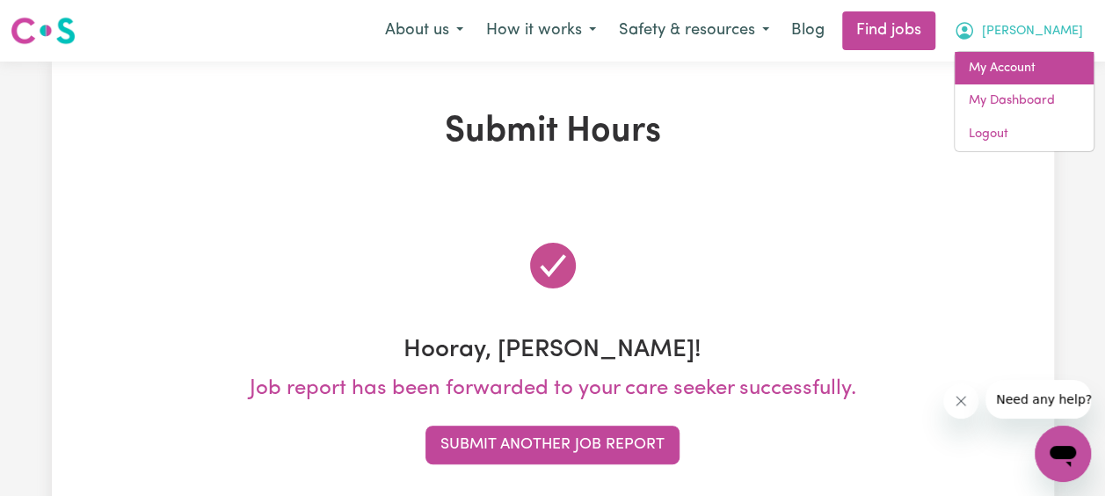
click at [1001, 70] on link "My Account" at bounding box center [1024, 68] width 139 height 33
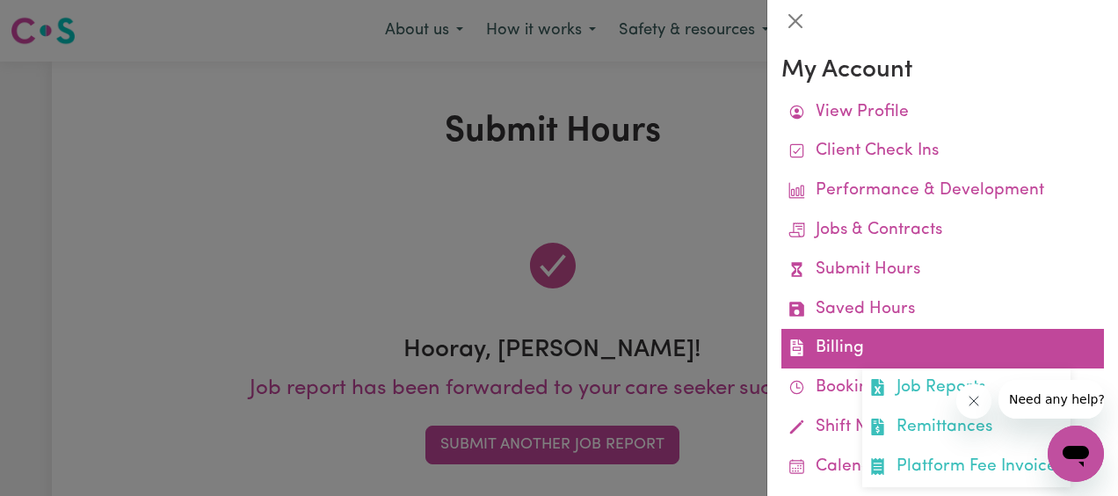
click at [828, 346] on link "Billing Job Reports Remittances Platform Fee Invoices" at bounding box center [943, 349] width 323 height 40
